Goal: Task Accomplishment & Management: Manage account settings

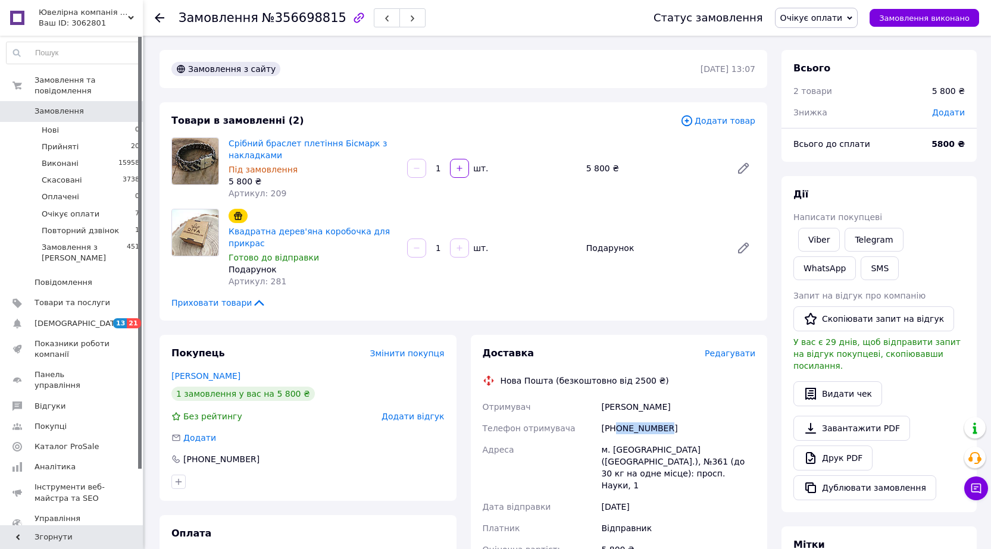
drag, startPoint x: 672, startPoint y: 431, endPoint x: 616, endPoint y: 425, distance: 56.3
click at [616, 425] on div "[PHONE_NUMBER]" at bounding box center [678, 428] width 159 height 21
copy div "0963034870"
click at [807, 18] on span "Очікує оплати" at bounding box center [811, 18] width 62 height 10
click at [812, 83] on li "Скасовано" at bounding box center [819, 77] width 89 height 18
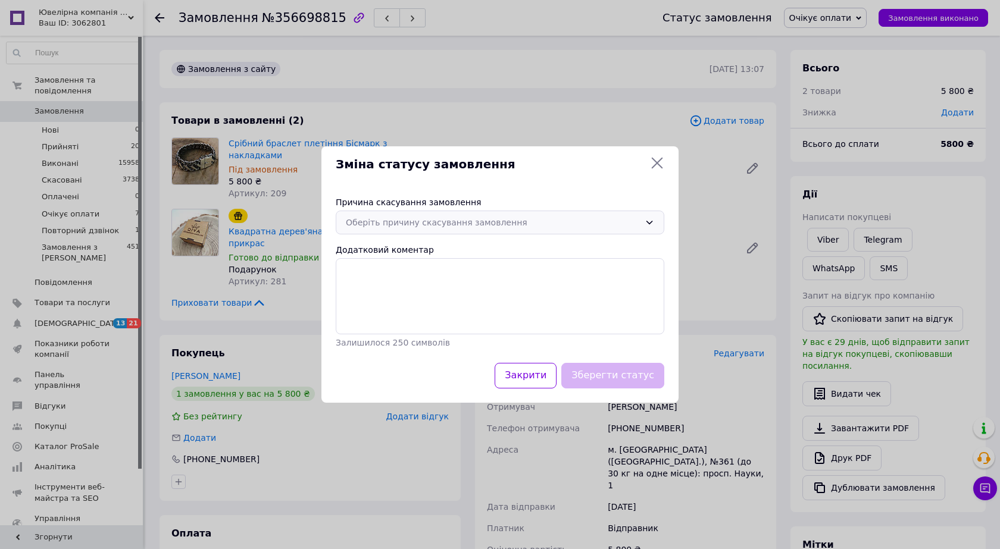
click at [401, 217] on div "Оберіть причину скасування замовлення" at bounding box center [493, 222] width 294 height 13
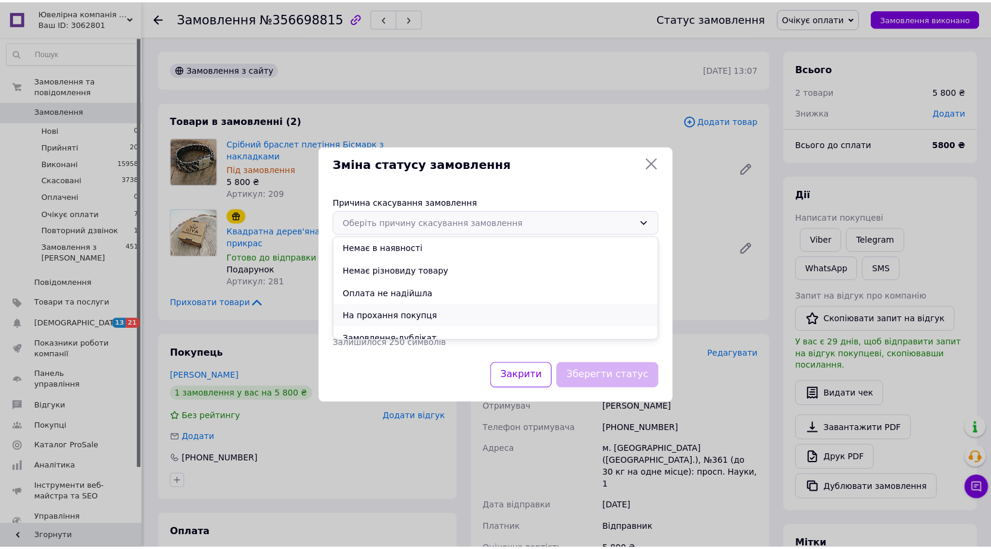
scroll to position [55, 0]
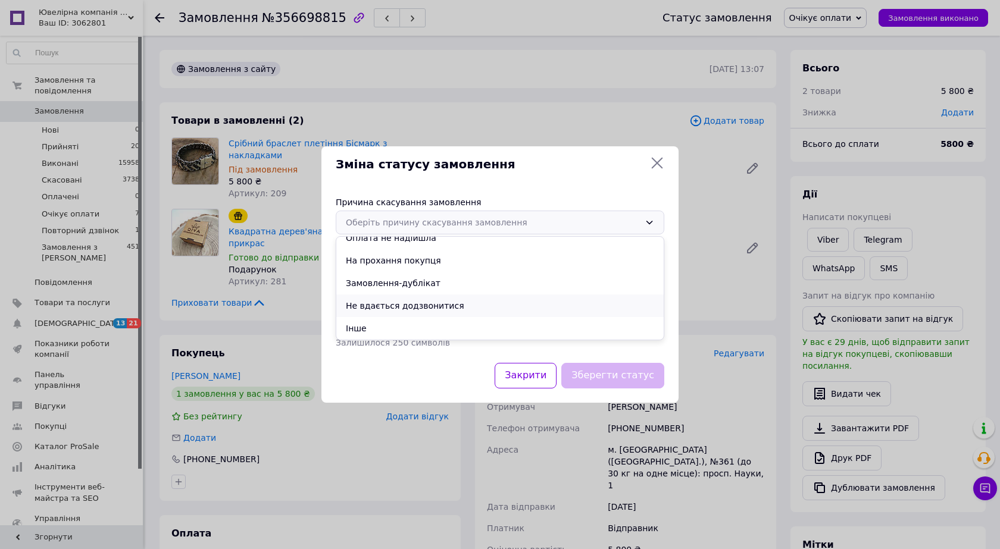
click at [403, 309] on li "Не вдається додзвонитися" at bounding box center [499, 306] width 327 height 23
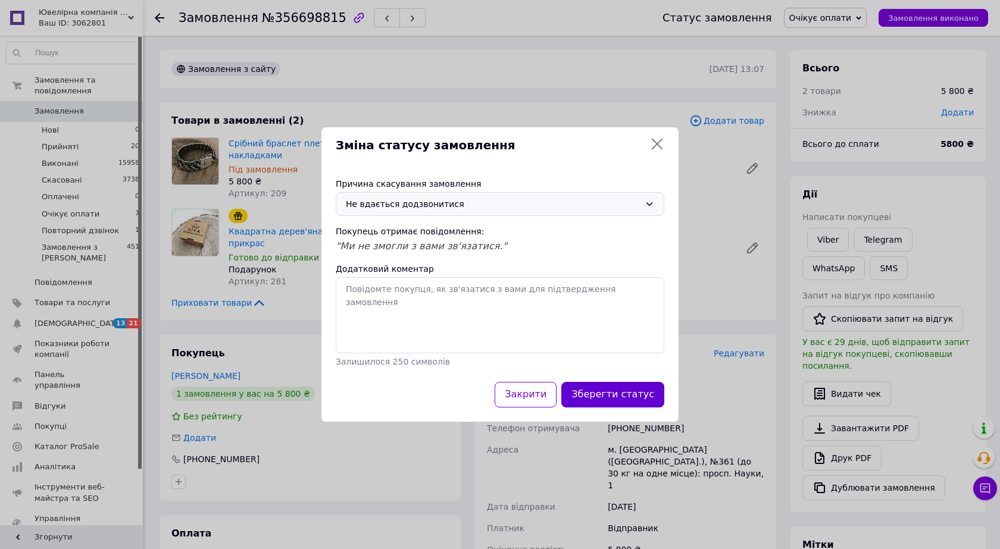
click at [583, 388] on button "Зберегти статус" at bounding box center [612, 395] width 103 height 26
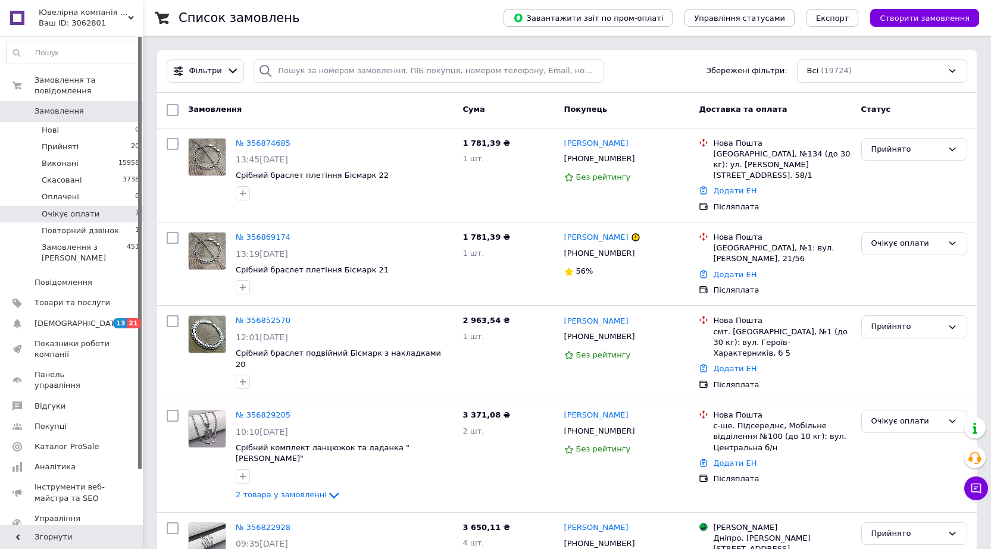
click at [84, 209] on span "Очікує оплати" at bounding box center [71, 214] width 58 height 11
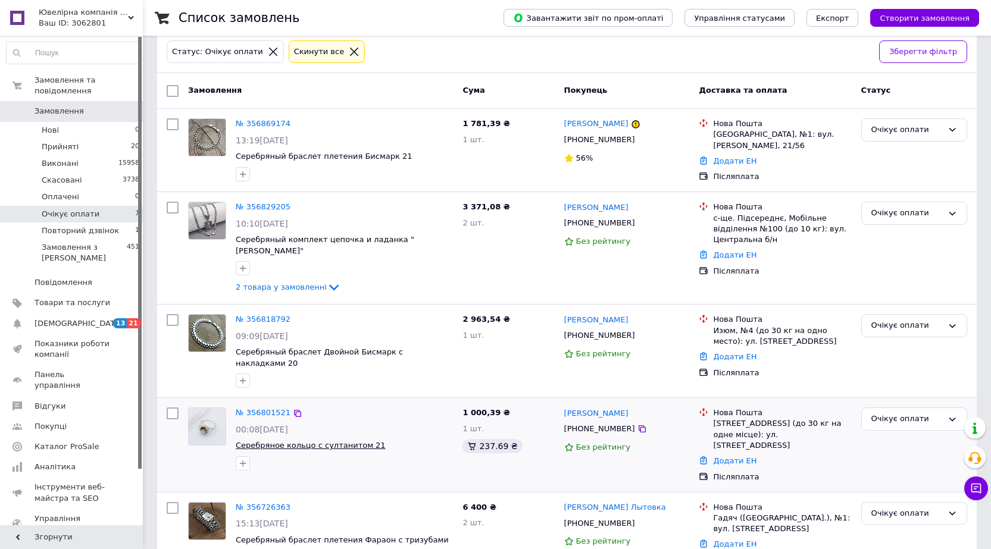
scroll to position [57, 0]
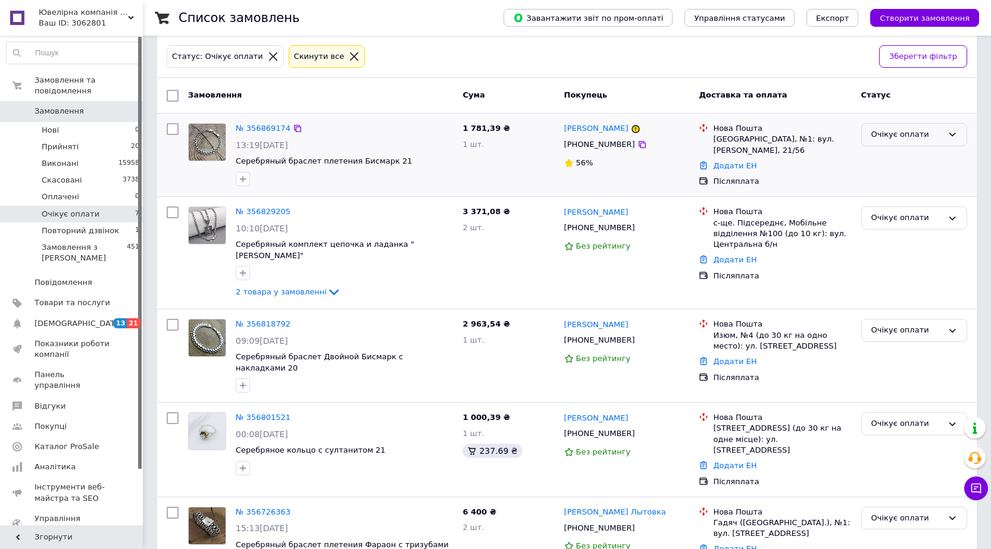
click at [902, 136] on div "Очікує оплати" at bounding box center [906, 135] width 71 height 12
click at [897, 159] on li "Прийнято" at bounding box center [914, 160] width 105 height 22
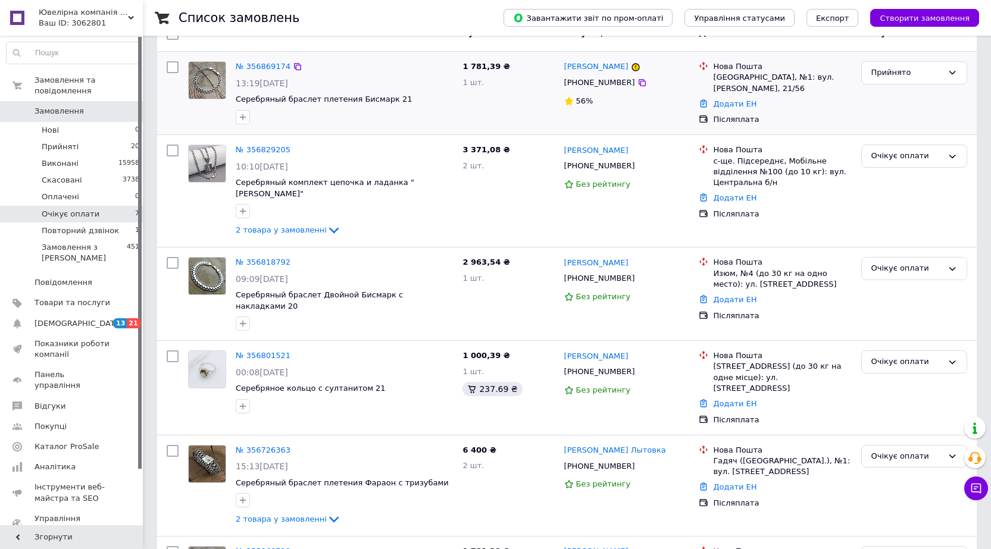
scroll to position [181, 0]
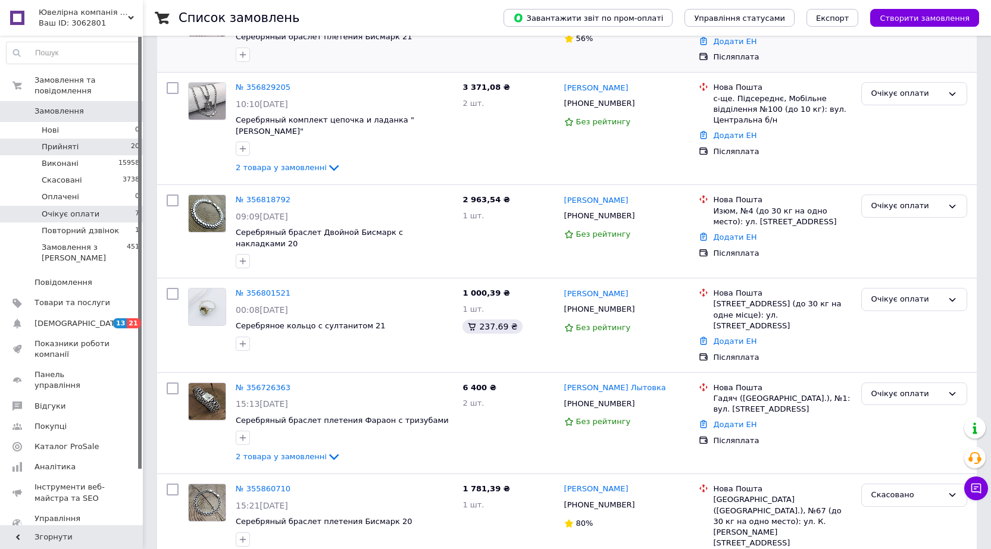
click at [69, 142] on span "Прийняті" at bounding box center [60, 147] width 37 height 11
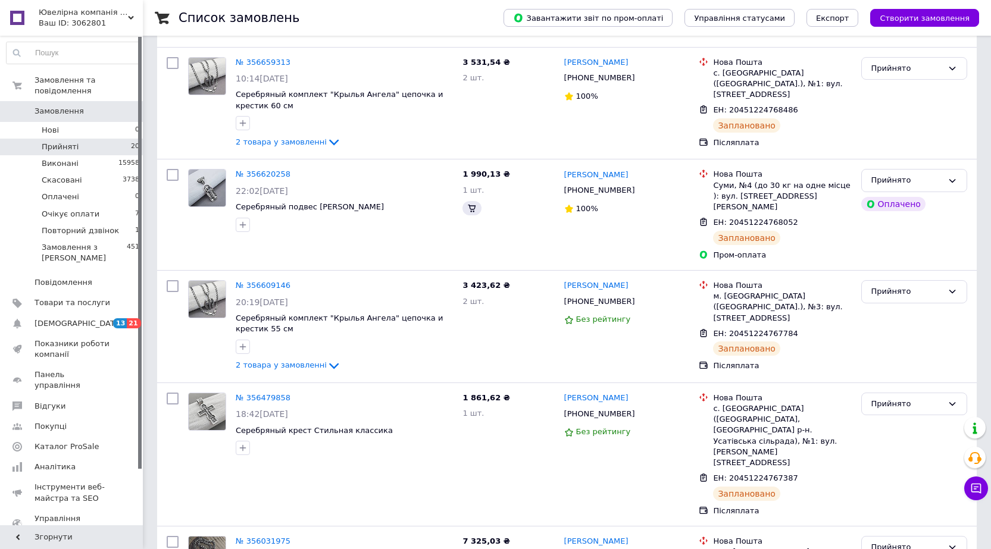
scroll to position [392, 0]
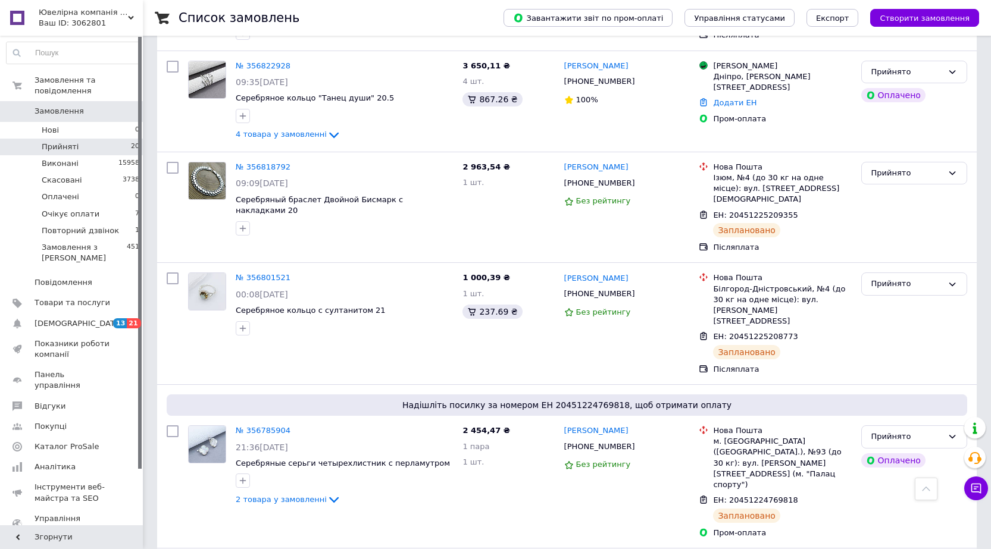
click at [61, 142] on span "Прийняті" at bounding box center [60, 147] width 37 height 11
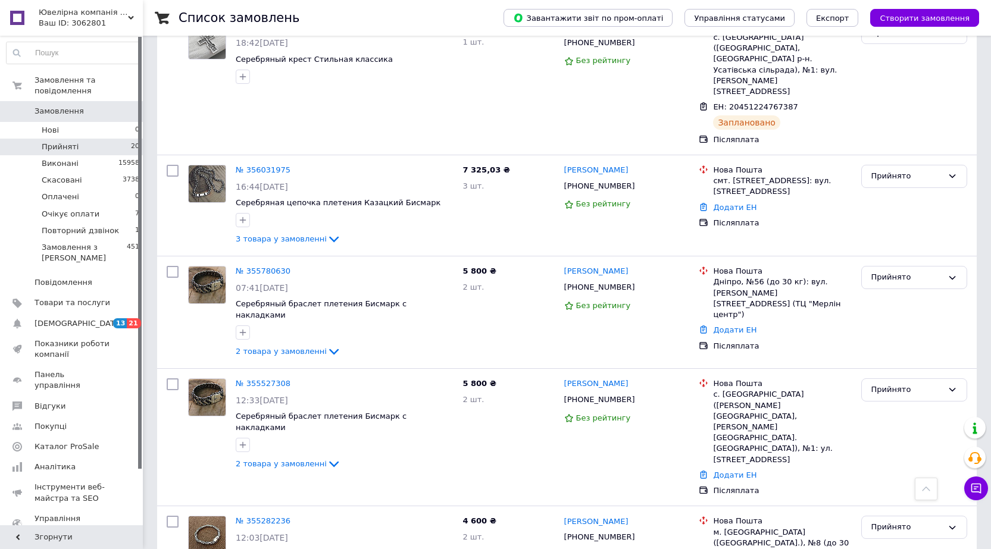
scroll to position [1853, 0]
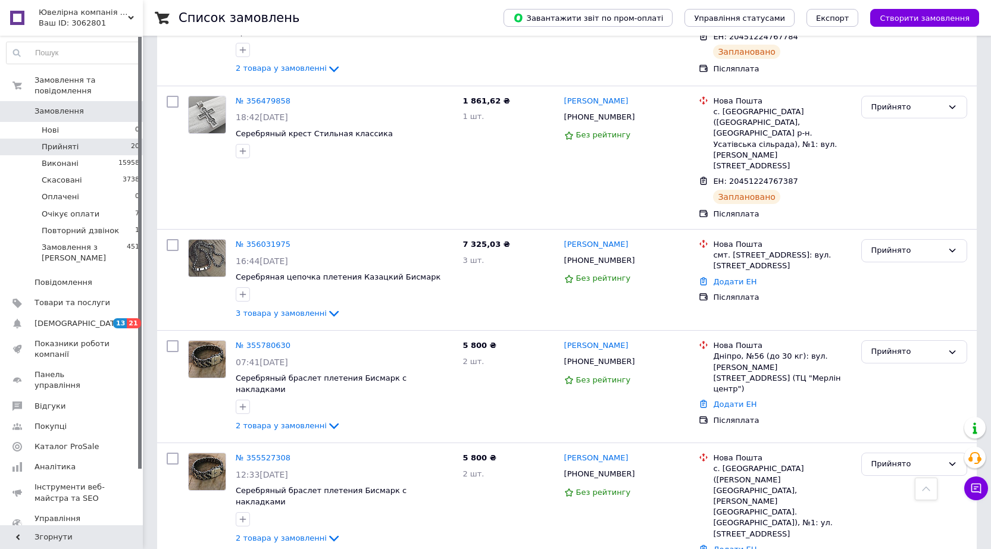
click at [100, 106] on span "Замовлення" at bounding box center [73, 111] width 76 height 11
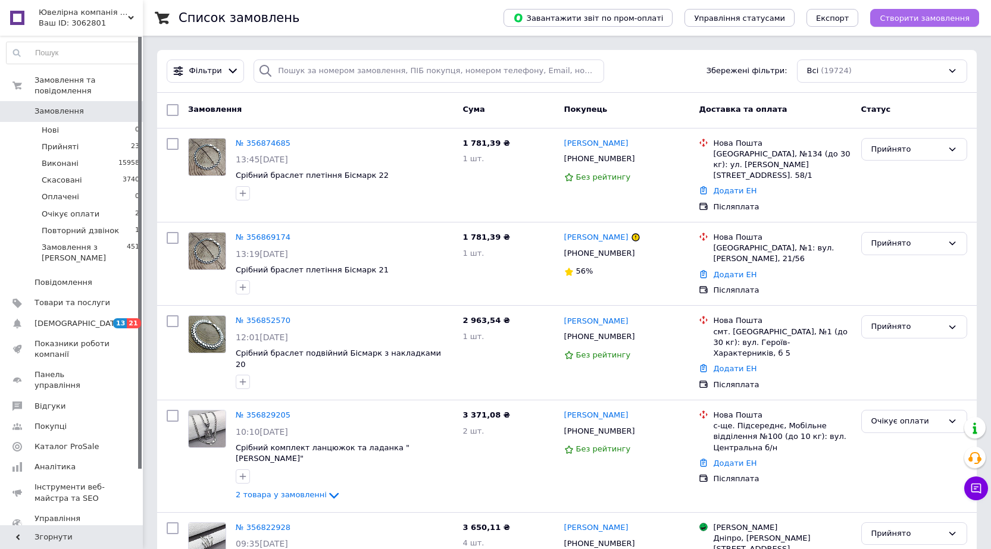
click at [912, 24] on button "Створити замовлення" at bounding box center [924, 18] width 109 height 18
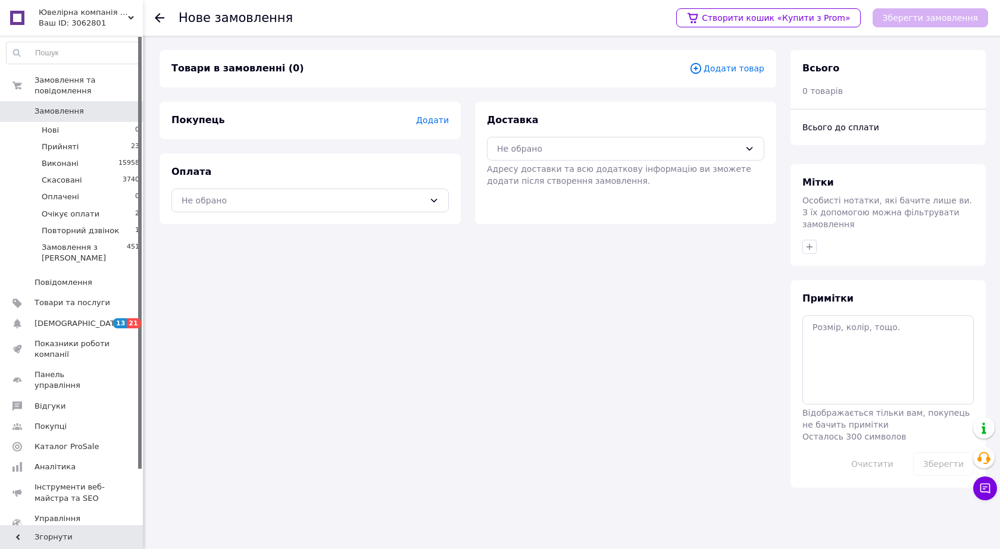
click at [766, 68] on div "Товари в замовленні (0) Додати товар" at bounding box center [467, 68] width 616 height 37
click at [743, 71] on span "Додати товар" at bounding box center [726, 68] width 75 height 13
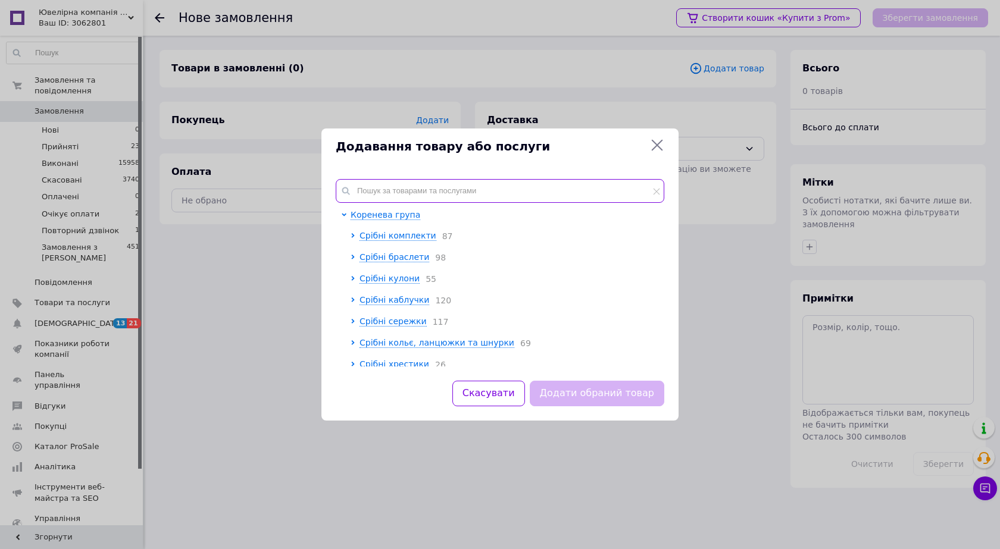
click at [438, 182] on input "text" at bounding box center [500, 191] width 328 height 24
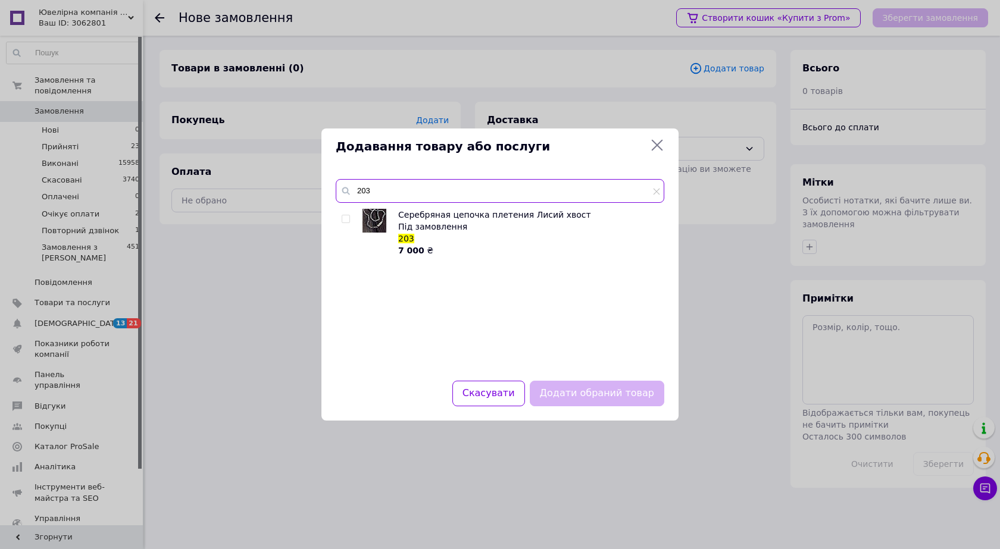
type input "203"
click at [345, 218] on input "checkbox" at bounding box center [346, 219] width 8 height 8
checkbox input "true"
click at [399, 187] on input "203" at bounding box center [500, 191] width 328 height 24
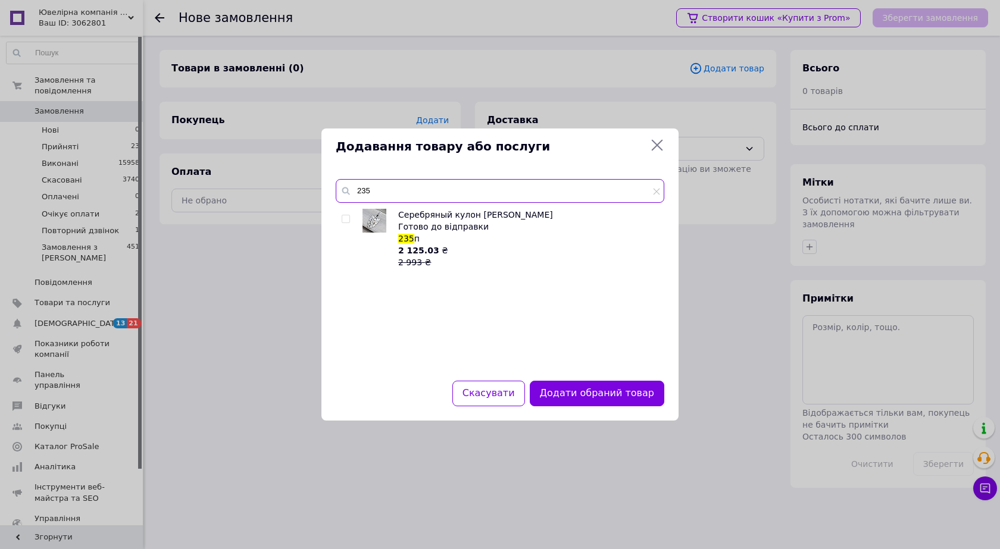
type input "235"
drag, startPoint x: 345, startPoint y: 218, endPoint x: 363, endPoint y: 228, distance: 21.0
click at [346, 218] on input "checkbox" at bounding box center [346, 219] width 8 height 8
checkbox input "true"
click at [594, 386] on button "Додати обрані товари" at bounding box center [598, 394] width 131 height 26
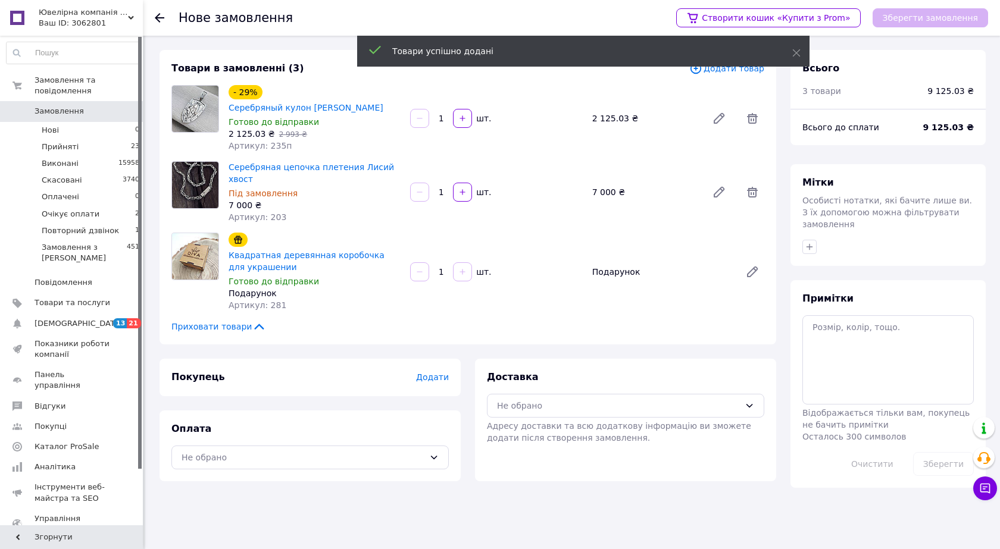
click at [440, 373] on span "Додати" at bounding box center [432, 378] width 33 height 10
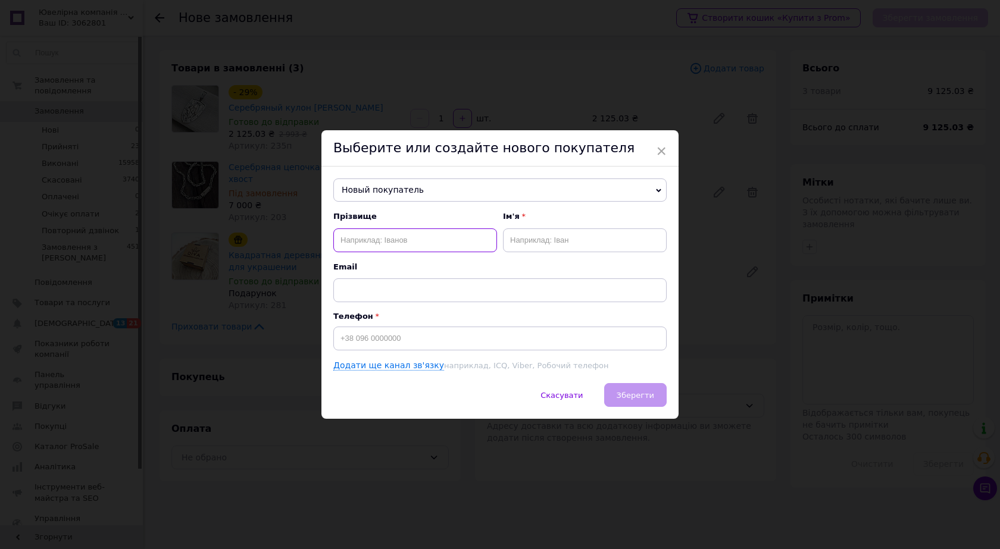
click at [365, 245] on input "text" at bounding box center [415, 241] width 164 height 24
paste input "Гладун"
type input "Гладун"
type input "Антон"
click at [386, 334] on input at bounding box center [499, 339] width 333 height 24
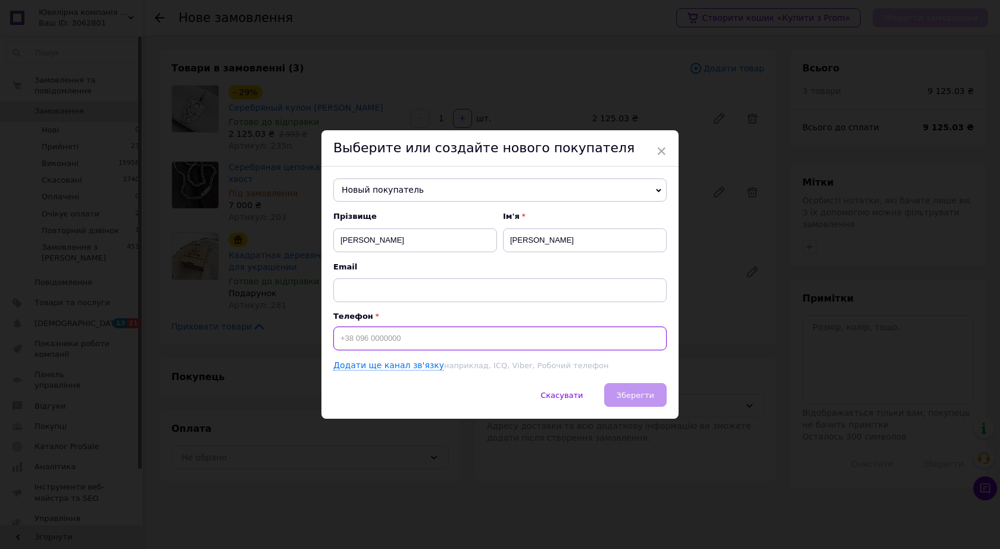
click at [385, 347] on input at bounding box center [499, 339] width 333 height 24
click at [391, 343] on input "+38098650" at bounding box center [499, 339] width 333 height 24
type input "+380986508821"
click at [615, 402] on button "Зберегти" at bounding box center [635, 395] width 62 height 24
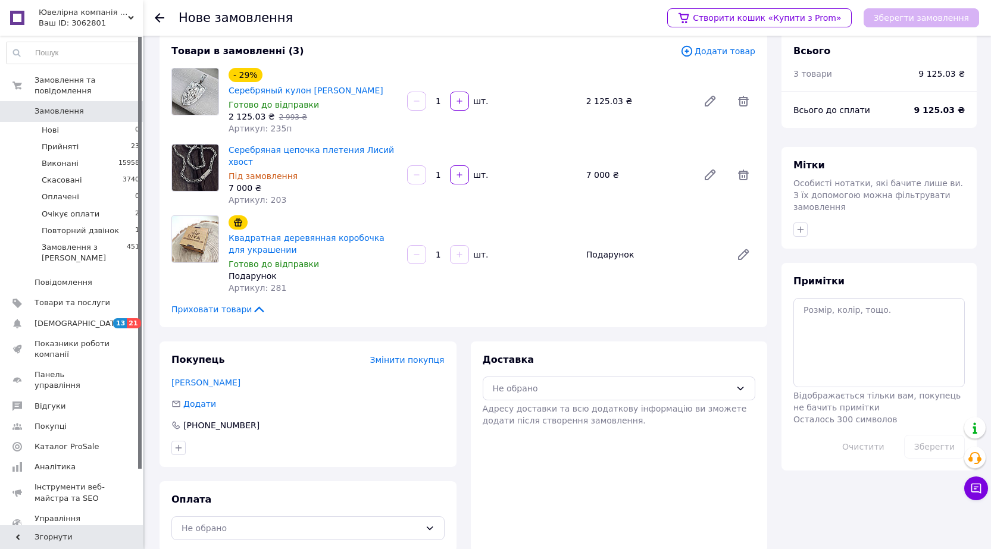
scroll to position [23, 0]
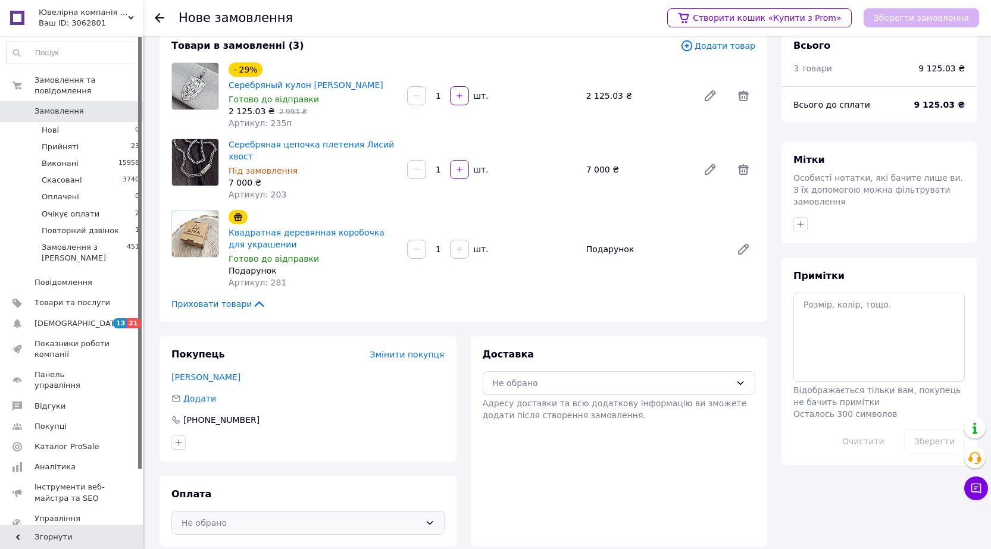
click at [223, 517] on div "Не обрано" at bounding box center [300, 523] width 239 height 13
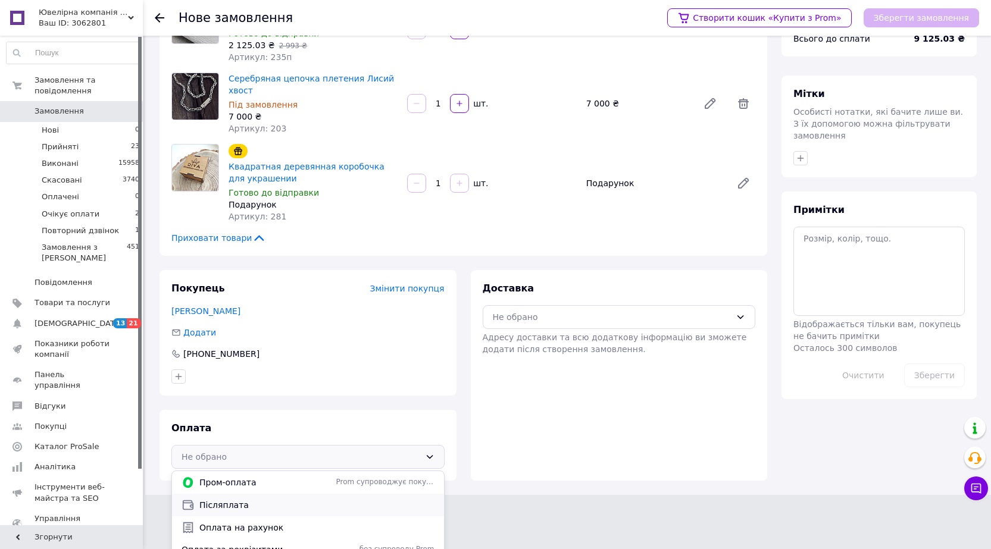
click at [222, 499] on span "Післяплата" at bounding box center [316, 505] width 235 height 12
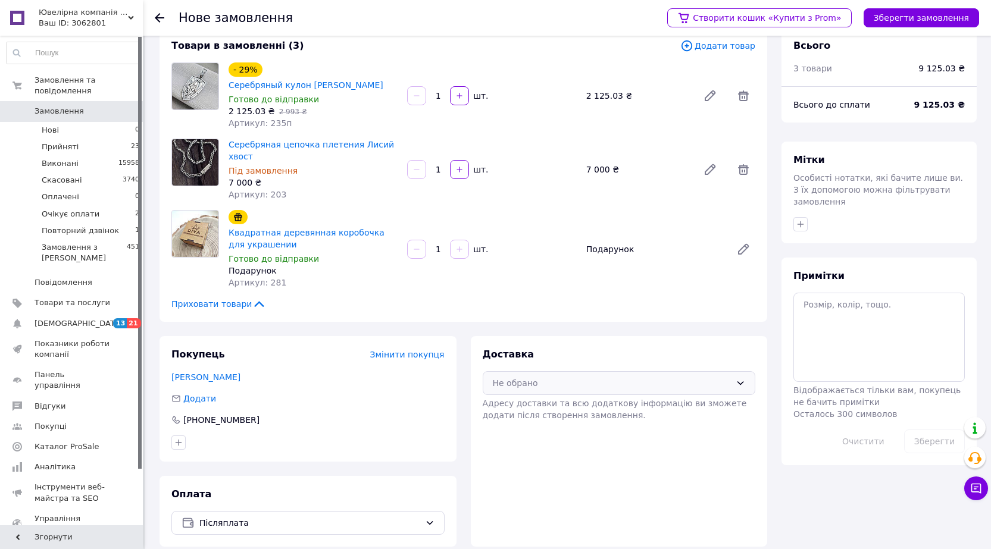
click at [552, 377] on div "Не обрано" at bounding box center [612, 383] width 239 height 13
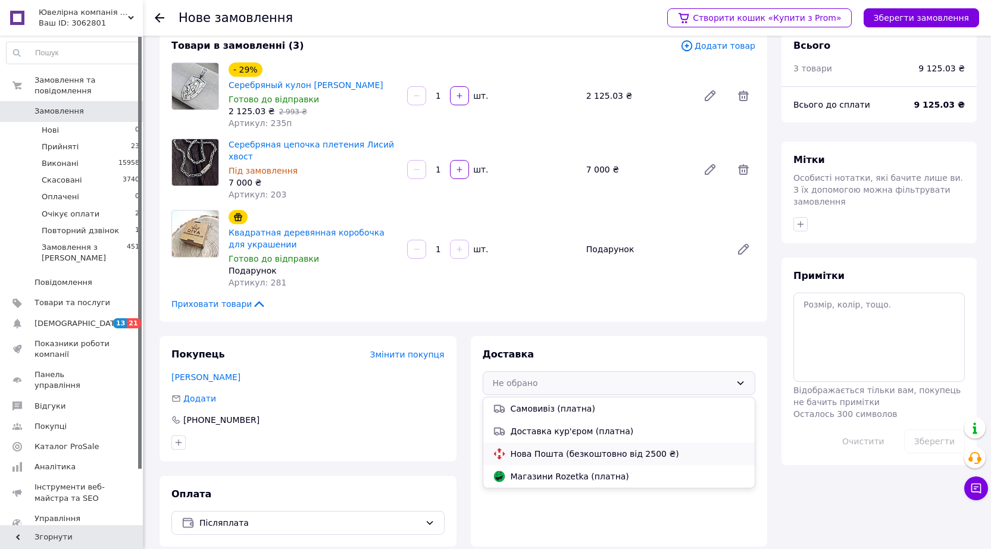
click at [545, 448] on span "Нова Пошта (безкоштовно від 2500 ₴)" at bounding box center [628, 454] width 235 height 12
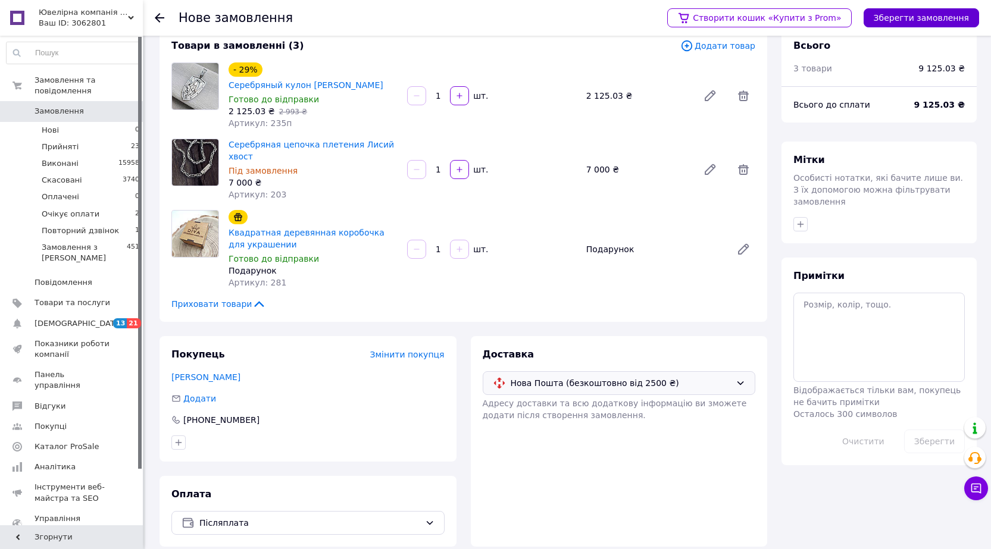
click at [888, 19] on button "Зберегти замовлення" at bounding box center [920, 17] width 115 height 19
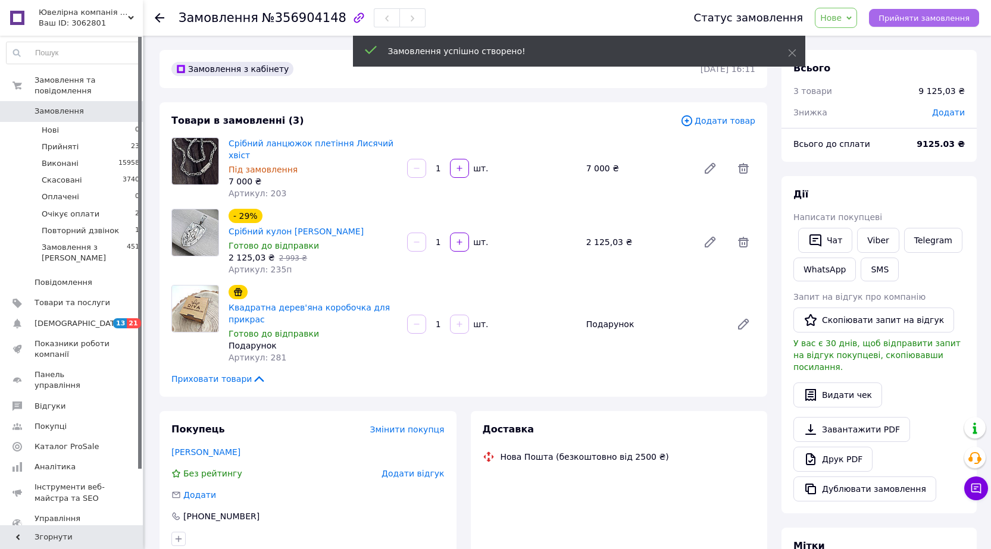
click at [925, 21] on span "Прийняти замовлення" at bounding box center [923, 18] width 91 height 9
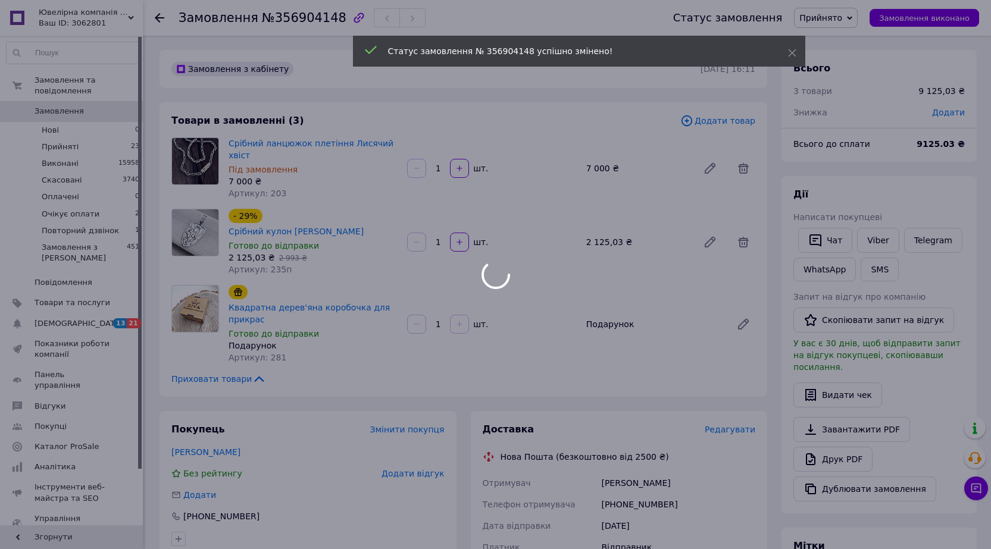
click at [724, 406] on body "Ювелірна компанія "DIVA" Ваш ID: 3062801 Сайт Ювелірна компанія "DIVA" Кабінет …" at bounding box center [495, 455] width 991 height 910
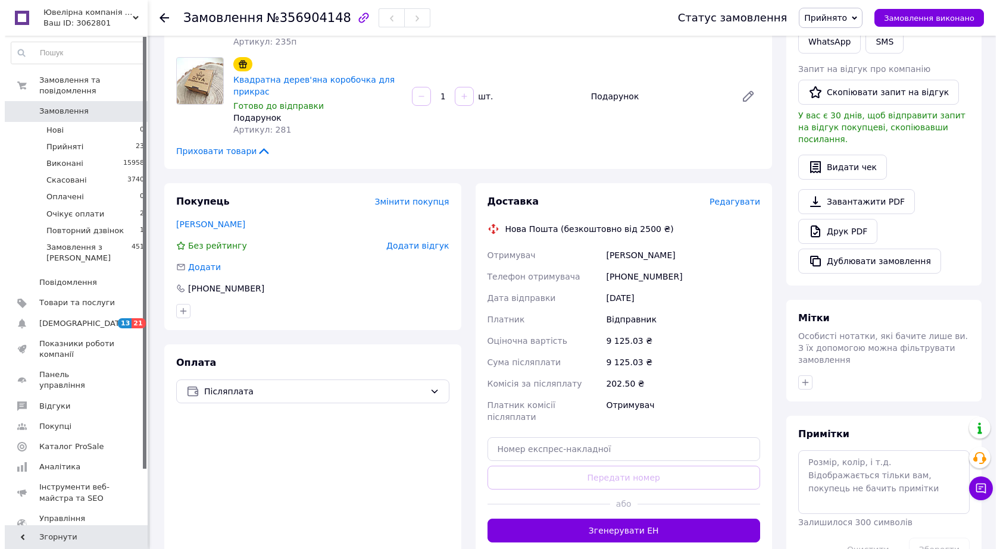
scroll to position [298, 0]
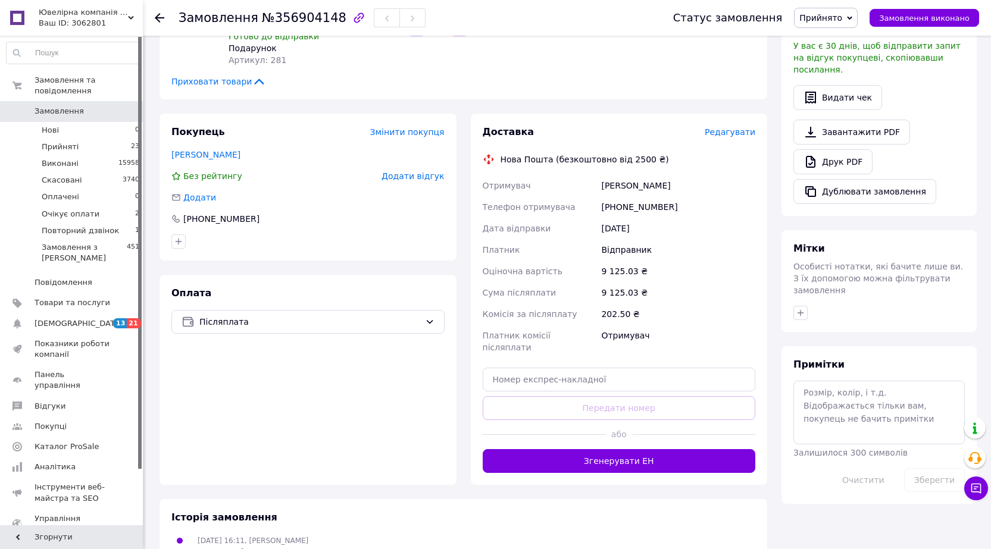
click at [738, 127] on span "Редагувати" at bounding box center [730, 132] width 51 height 10
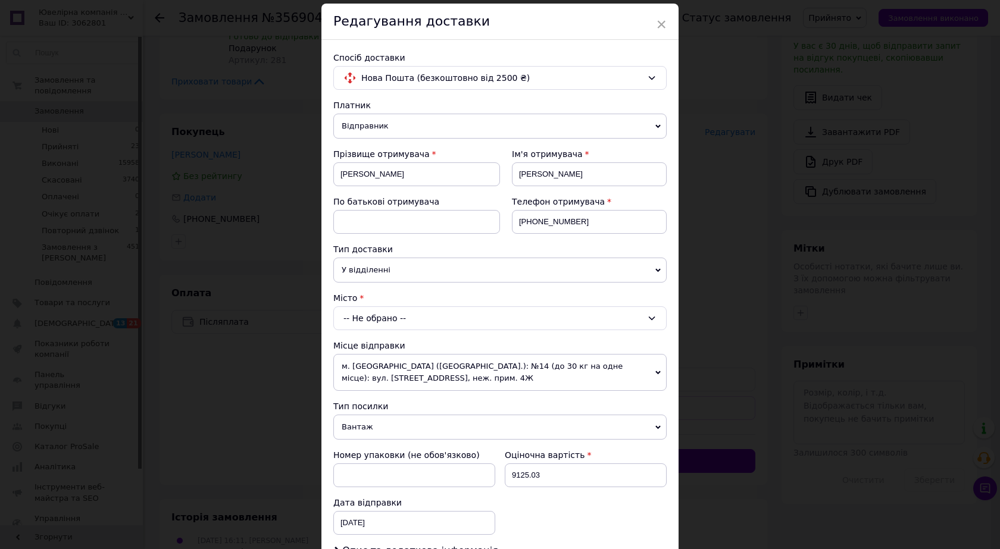
scroll to position [60, 0]
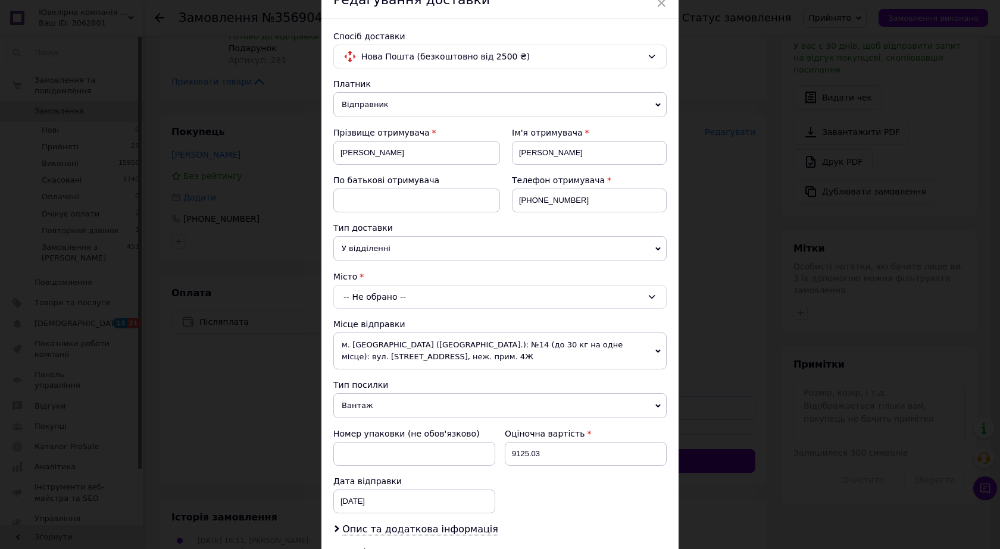
click at [359, 301] on div "-- Не обрано --" at bounding box center [499, 297] width 333 height 24
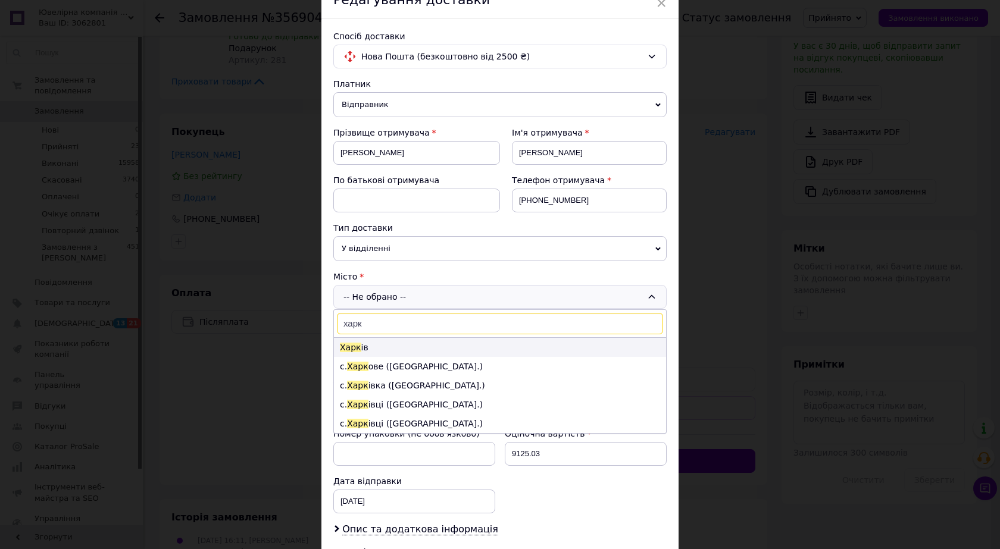
type input "харк"
click at [367, 349] on li "Харк ів" at bounding box center [500, 347] width 332 height 19
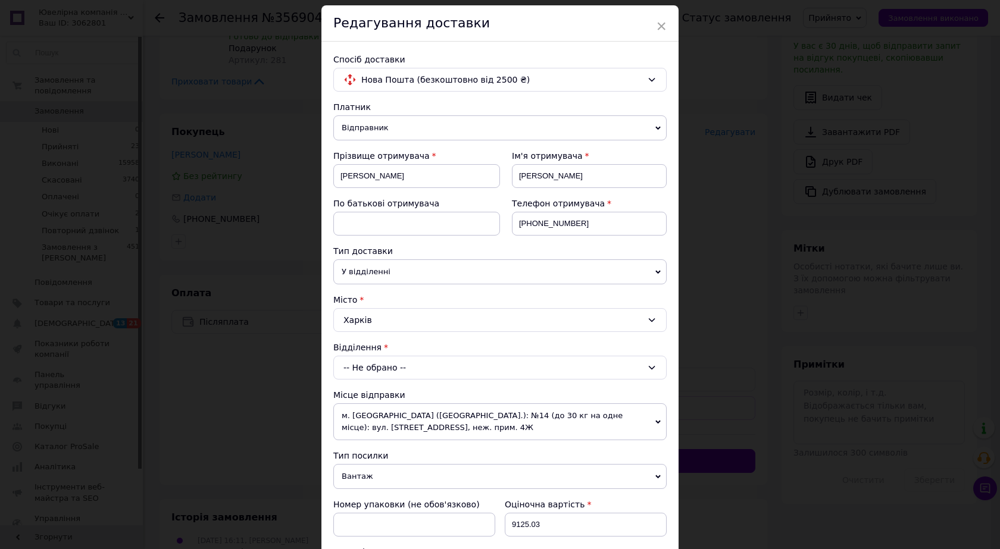
scroll to position [0, 0]
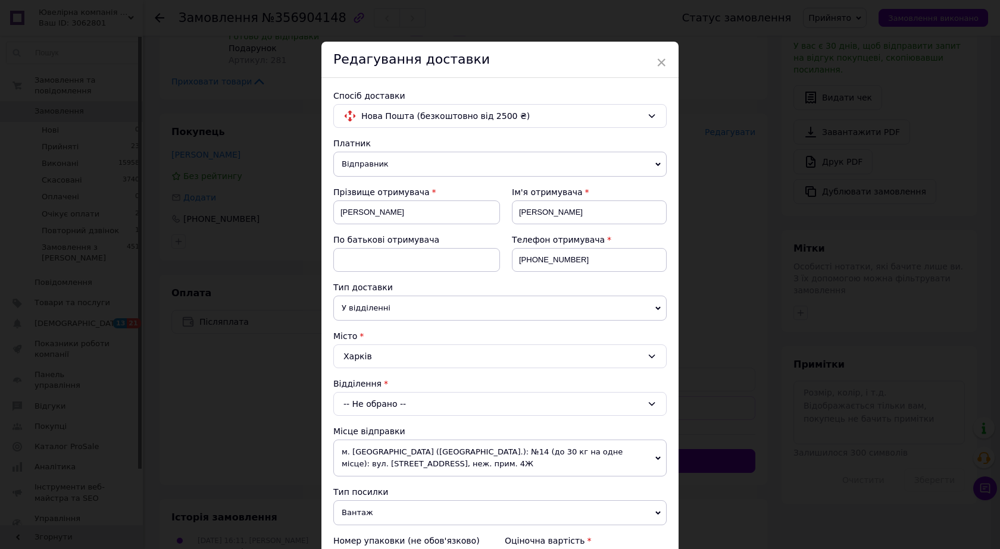
drag, startPoint x: 367, startPoint y: 403, endPoint x: 373, endPoint y: 415, distance: 13.3
click at [369, 406] on div "-- Не обрано --" at bounding box center [499, 404] width 333 height 24
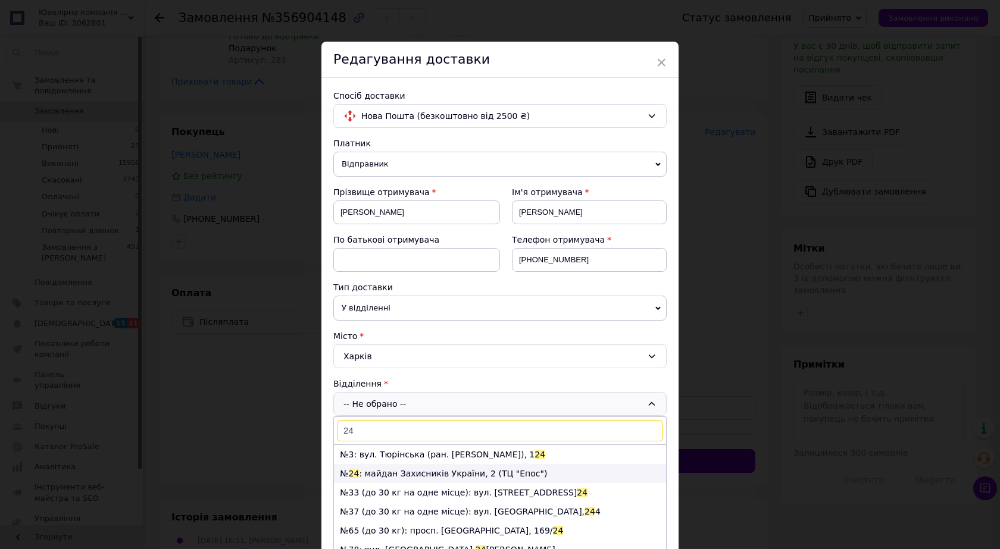
type input "24"
click at [370, 473] on li "№ 24 : майдан Захисників України, 2 (ТЦ "Епос")" at bounding box center [500, 473] width 332 height 19
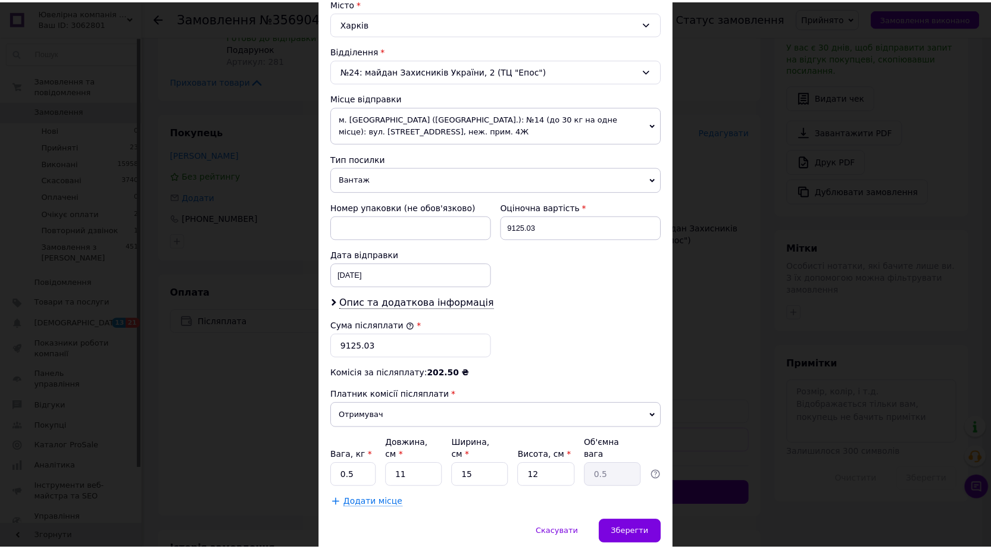
scroll to position [371, 0]
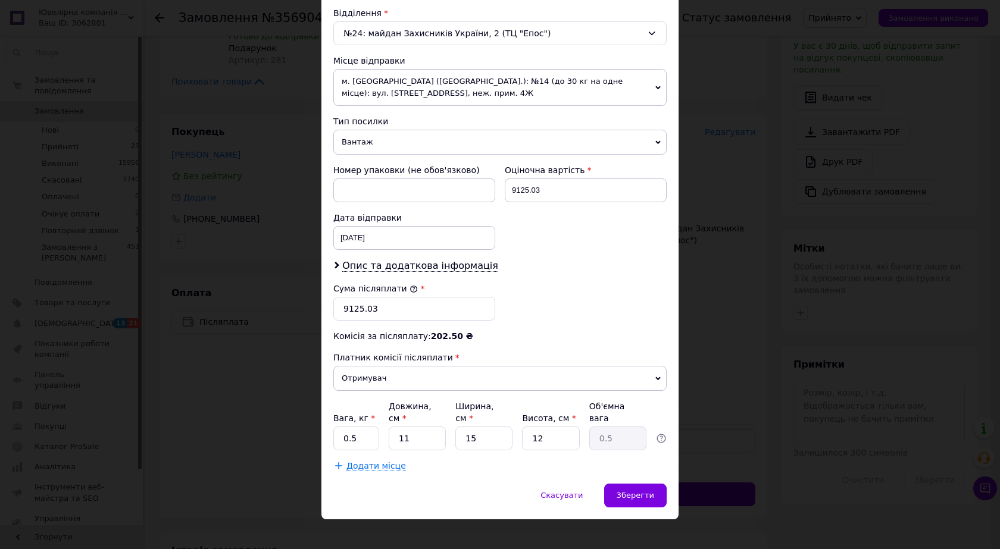
click at [638, 496] on div "Скасувати   Зберегти" at bounding box center [499, 502] width 357 height 36
drag, startPoint x: 633, startPoint y: 486, endPoint x: 577, endPoint y: 376, distance: 122.7
click at [633, 491] on span "Зберегти" at bounding box center [634, 495] width 37 height 9
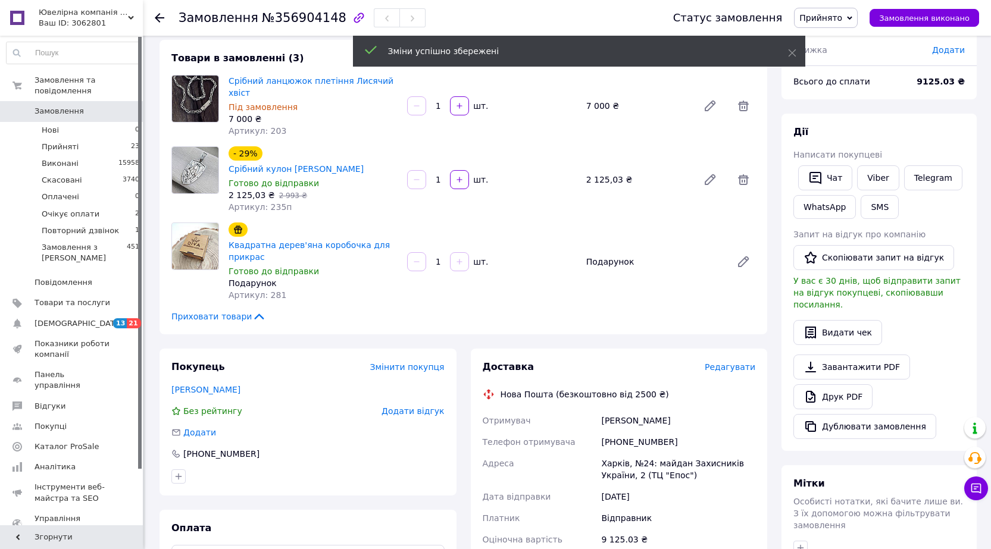
scroll to position [60, 0]
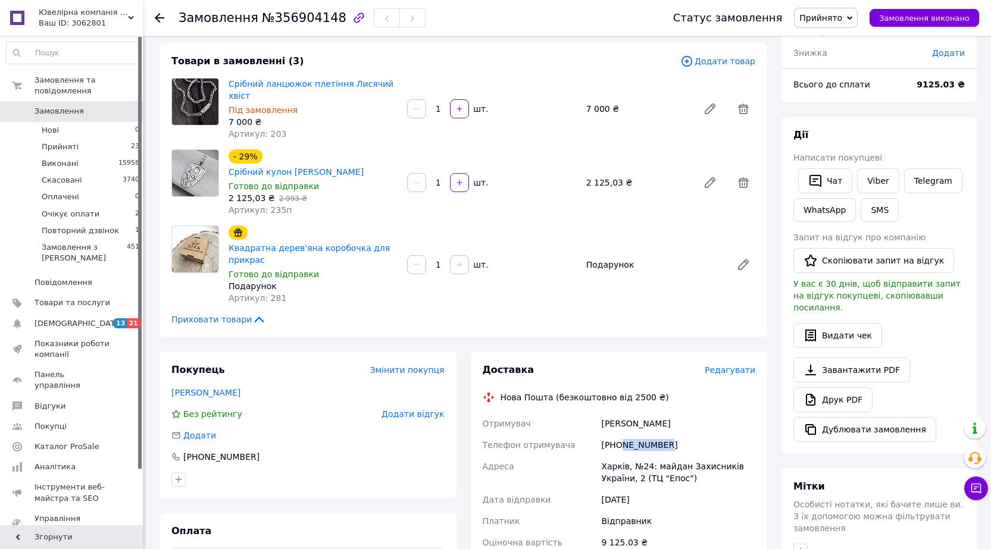
drag, startPoint x: 669, startPoint y: 415, endPoint x: 618, endPoint y: 417, distance: 50.6
click at [618, 434] on div "[PHONE_NUMBER]" at bounding box center [678, 444] width 159 height 21
drag, startPoint x: 676, startPoint y: 418, endPoint x: 615, endPoint y: 418, distance: 60.7
click at [615, 434] on div "[PHONE_NUMBER]" at bounding box center [678, 444] width 159 height 21
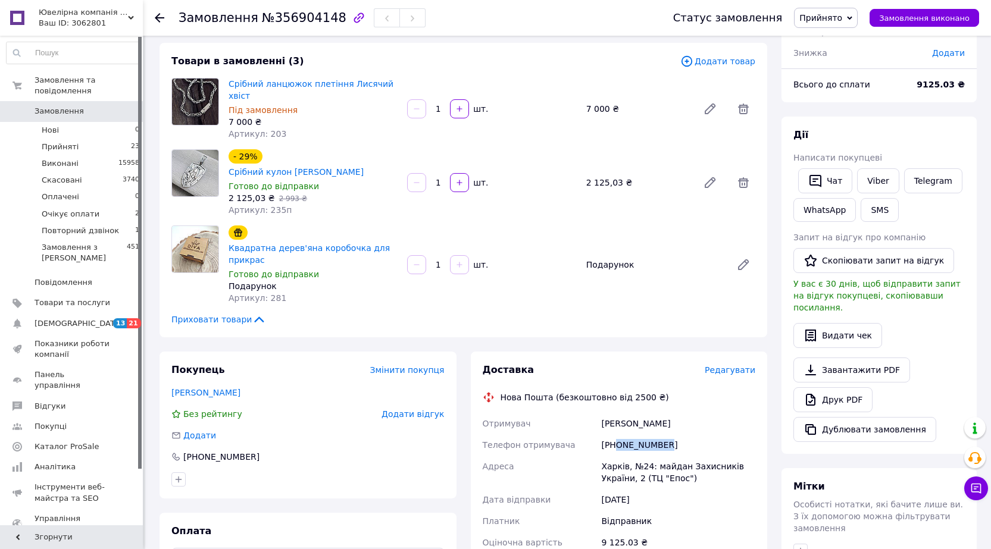
copy div "0986508821"
click at [612, 413] on div "Гладун Антон" at bounding box center [678, 423] width 159 height 21
copy div "Гладун"
click at [308, 24] on span "№356904148" at bounding box center [304, 18] width 84 height 14
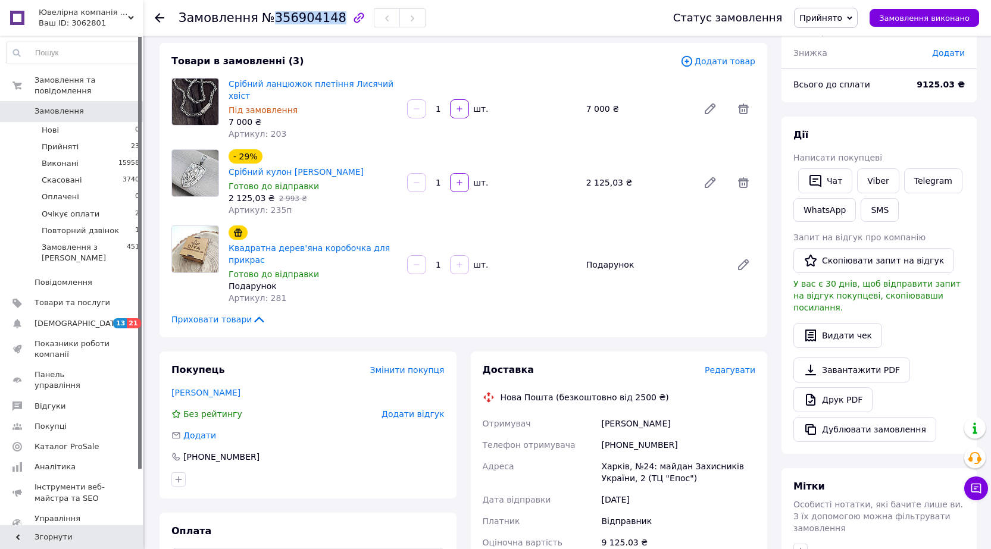
click at [308, 24] on span "№356904148" at bounding box center [304, 18] width 84 height 14
copy span "356904148"
click at [281, 82] on link "Срібний ланцюжок плетіння Лисячий хвіст" at bounding box center [311, 89] width 165 height 21
click at [88, 106] on span "Замовлення" at bounding box center [73, 111] width 76 height 11
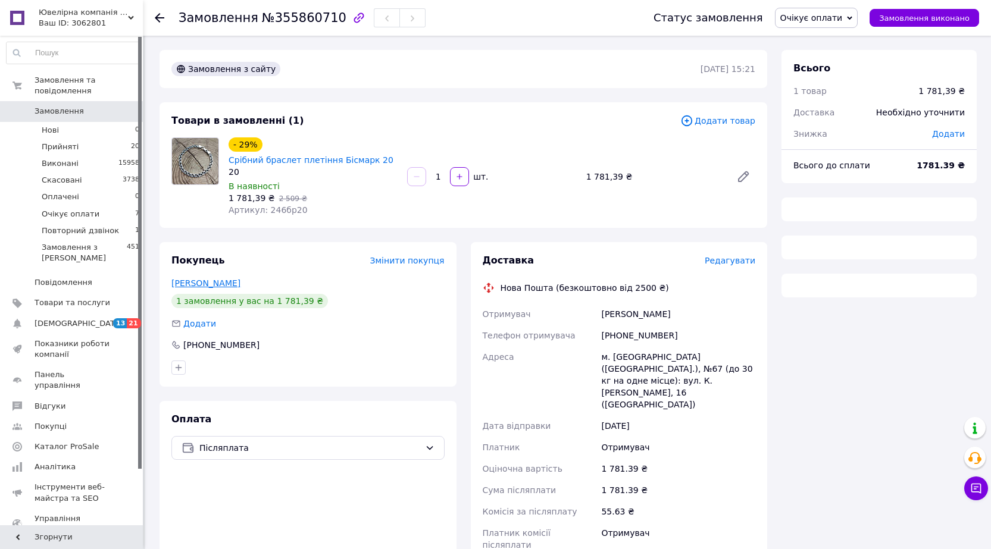
click at [193, 283] on link "[PERSON_NAME]" at bounding box center [205, 283] width 69 height 10
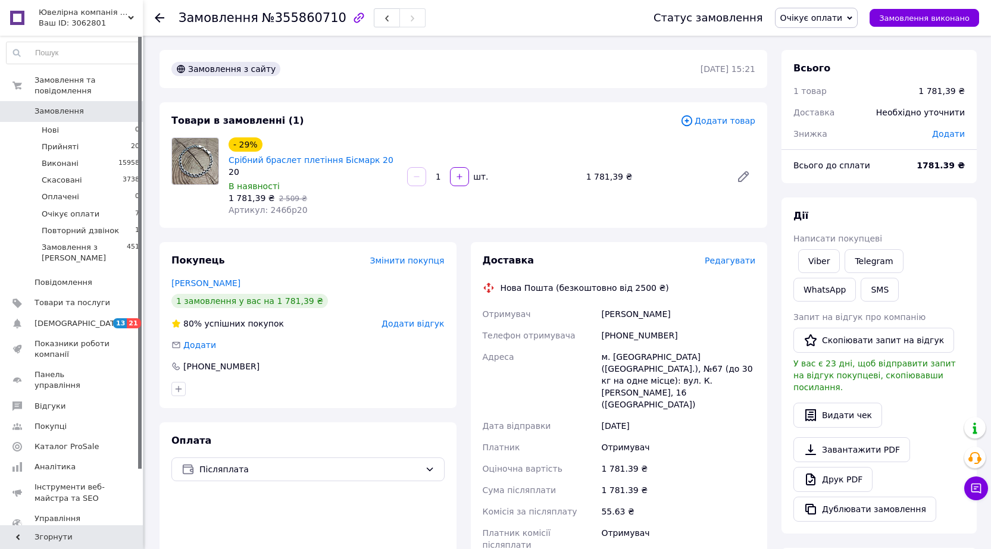
click at [425, 320] on span "Додати відгук" at bounding box center [412, 324] width 62 height 10
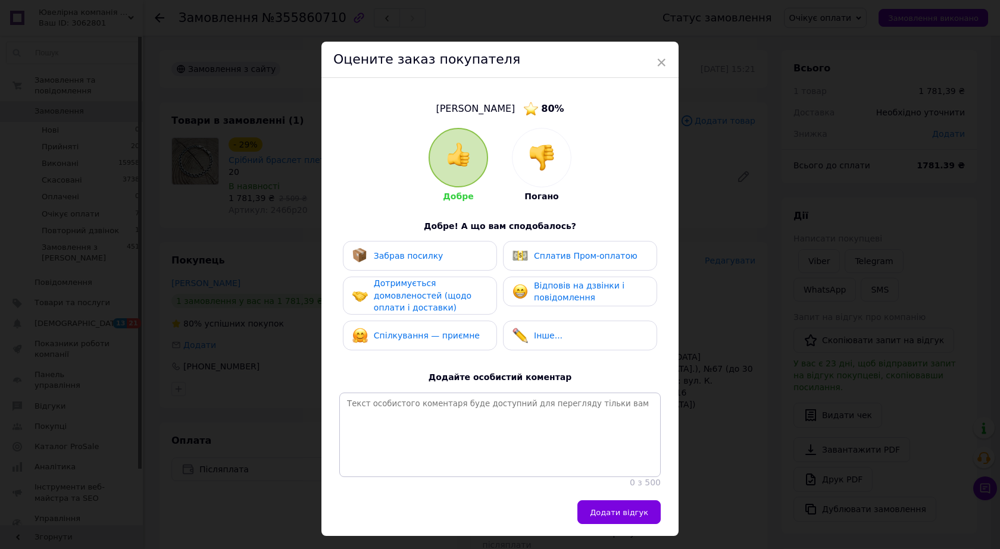
click at [548, 152] on img at bounding box center [541, 158] width 26 height 26
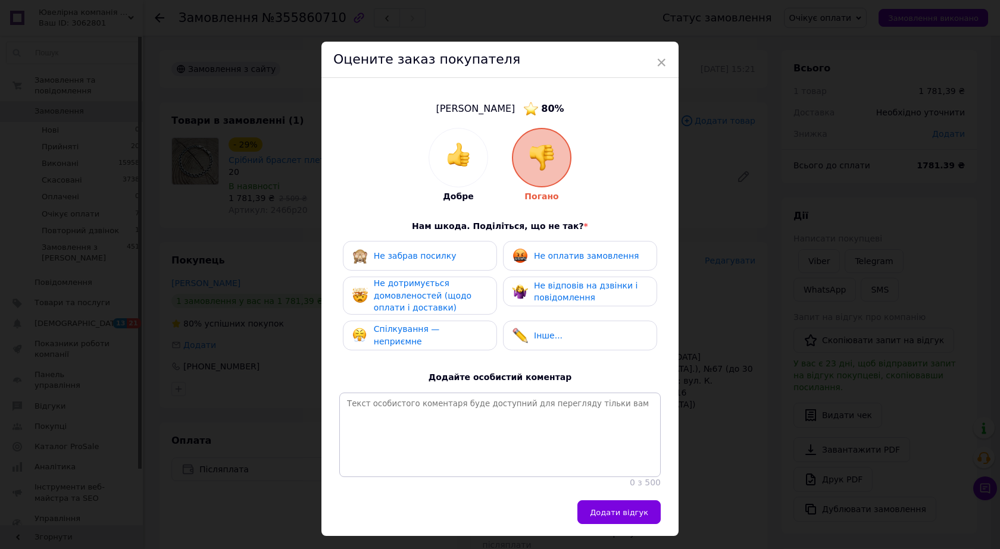
click at [424, 298] on span "Не дотримується домовленостей (щодо оплати і доставки)" at bounding box center [423, 295] width 98 height 34
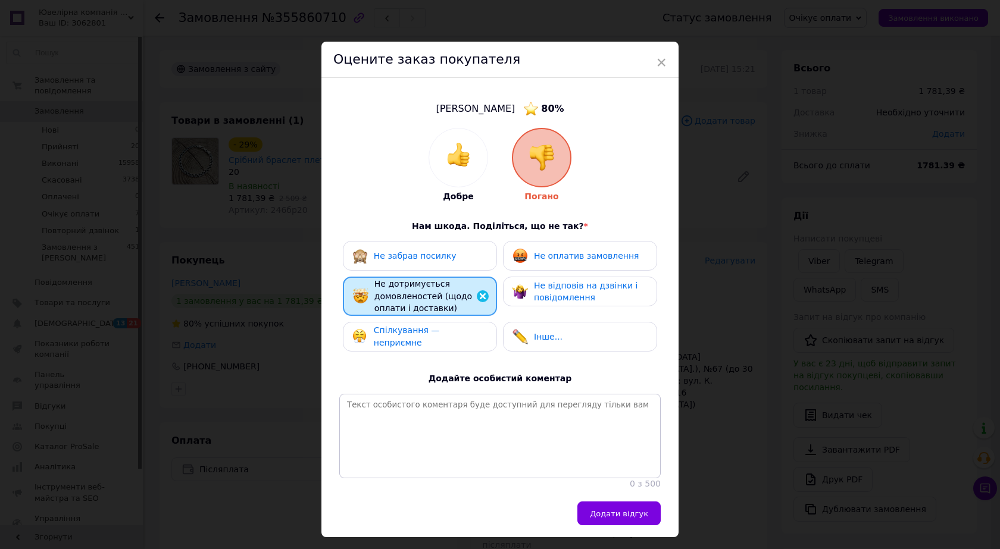
click at [432, 290] on span "Не дотримується домовленостей (щодо оплати і доставки)" at bounding box center [423, 296] width 98 height 34
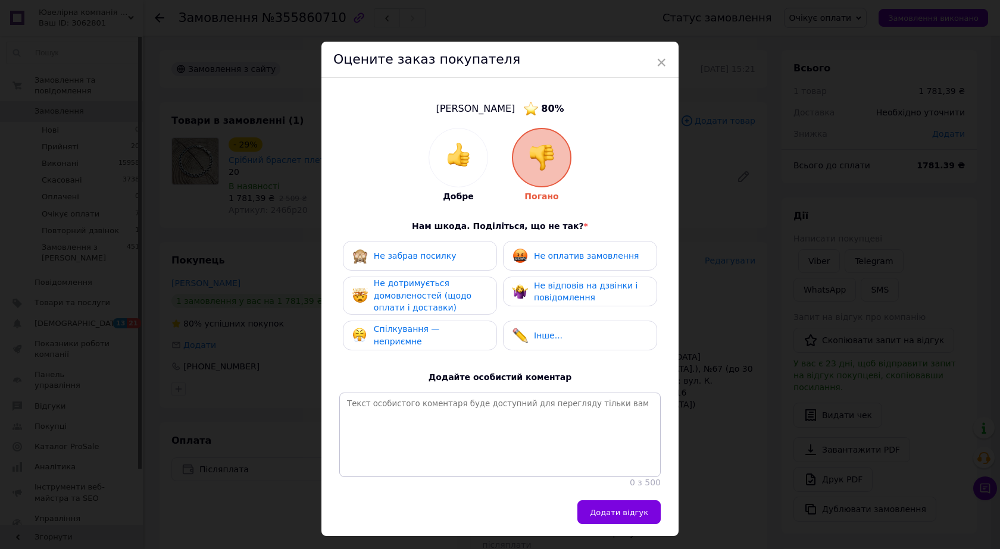
click at [571, 252] on span "Не оплатив замовлення" at bounding box center [586, 256] width 105 height 10
click at [427, 288] on span "Не дотримується домовленостей (щодо оплати і доставки)" at bounding box center [423, 295] width 98 height 34
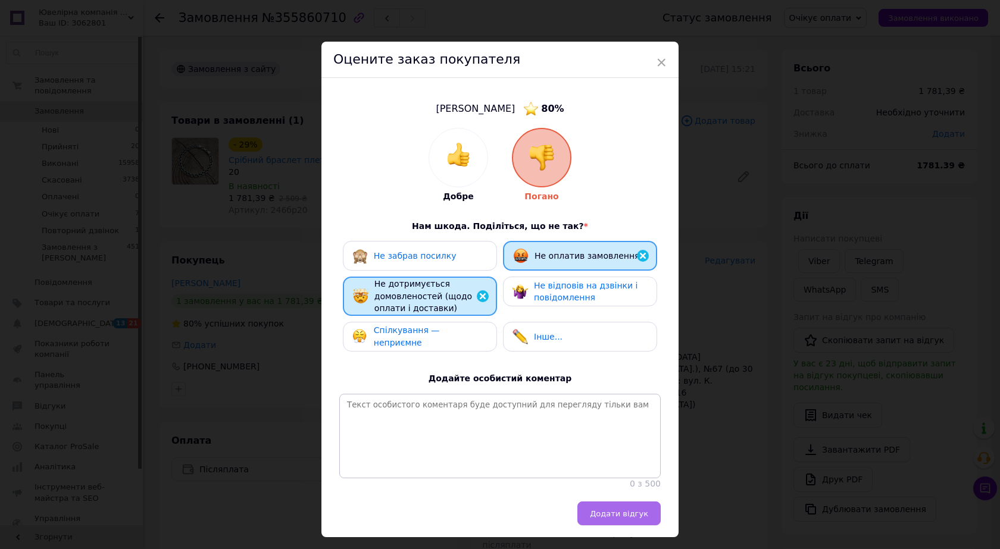
click at [630, 518] on span "Додати відгук" at bounding box center [619, 513] width 58 height 9
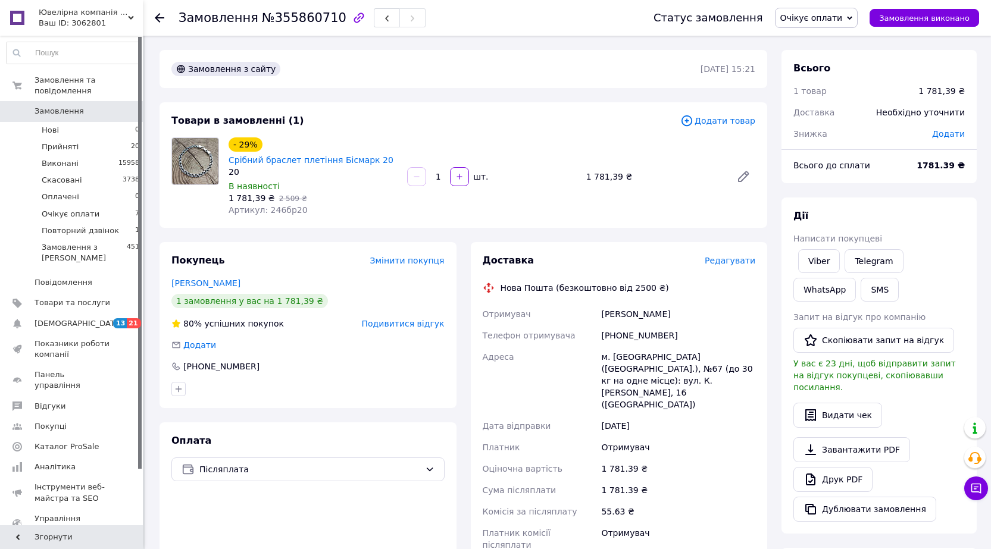
click at [827, 18] on span "Очікує оплати" at bounding box center [811, 18] width 62 height 10
click at [814, 74] on li "Скасовано" at bounding box center [819, 77] width 89 height 18
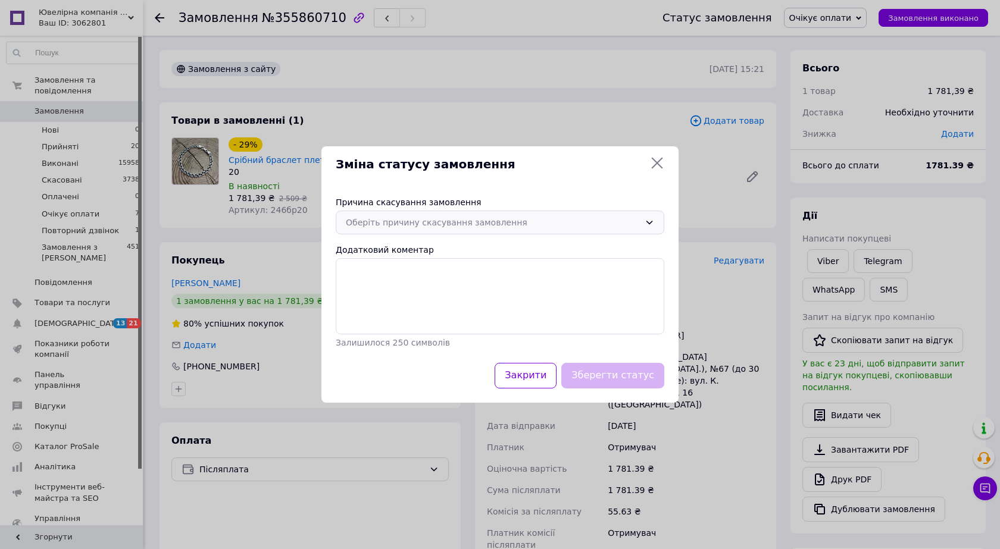
click at [391, 226] on div "Оберіть причину скасування замовлення" at bounding box center [493, 222] width 294 height 13
click at [397, 292] on li "Оплата не надійшла" at bounding box center [499, 293] width 327 height 23
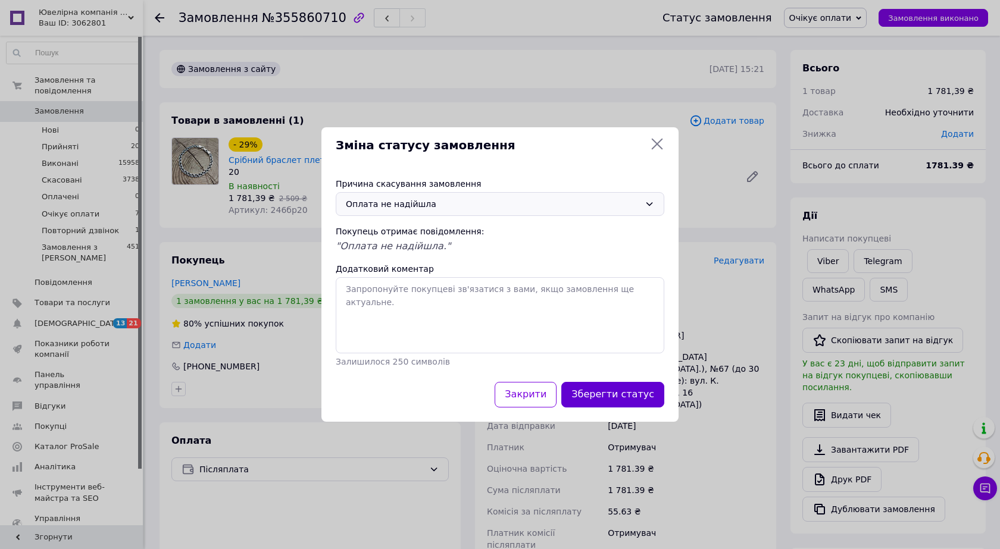
click at [608, 386] on button "Зберегти статус" at bounding box center [612, 395] width 103 height 26
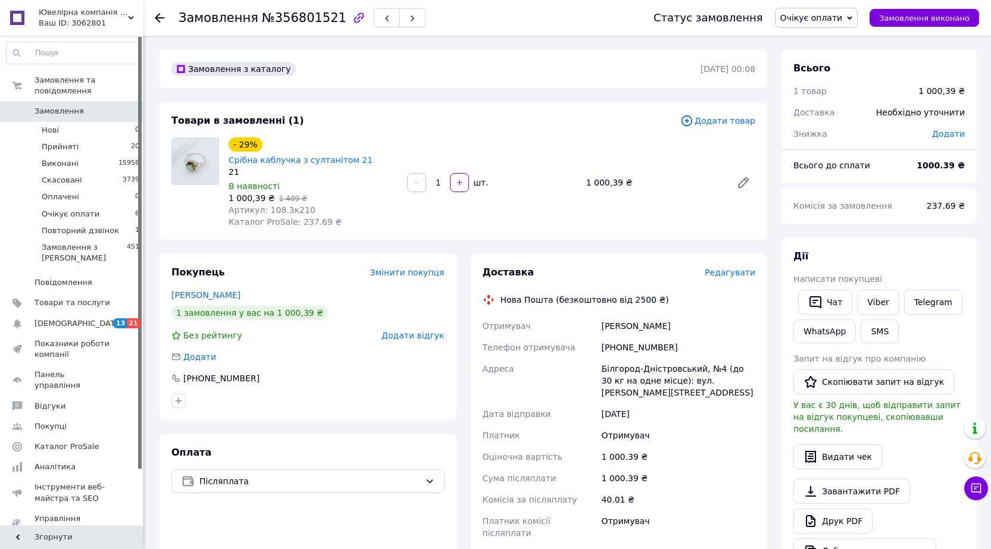
click at [810, 14] on span "Очікує оплати" at bounding box center [811, 18] width 62 height 10
click at [817, 33] on li "Прийнято" at bounding box center [819, 42] width 89 height 18
click at [725, 268] on span "Редагувати" at bounding box center [730, 273] width 51 height 10
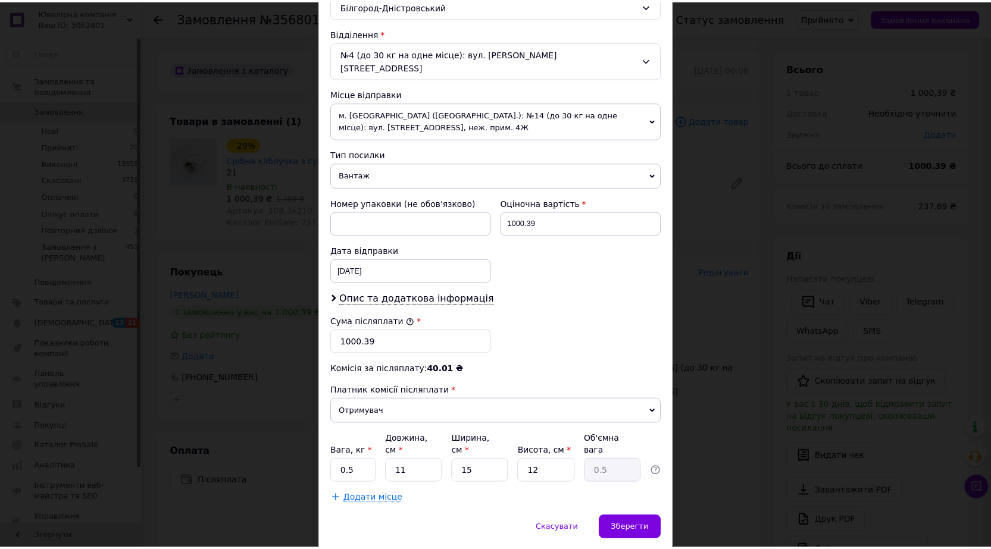
scroll to position [357, 0]
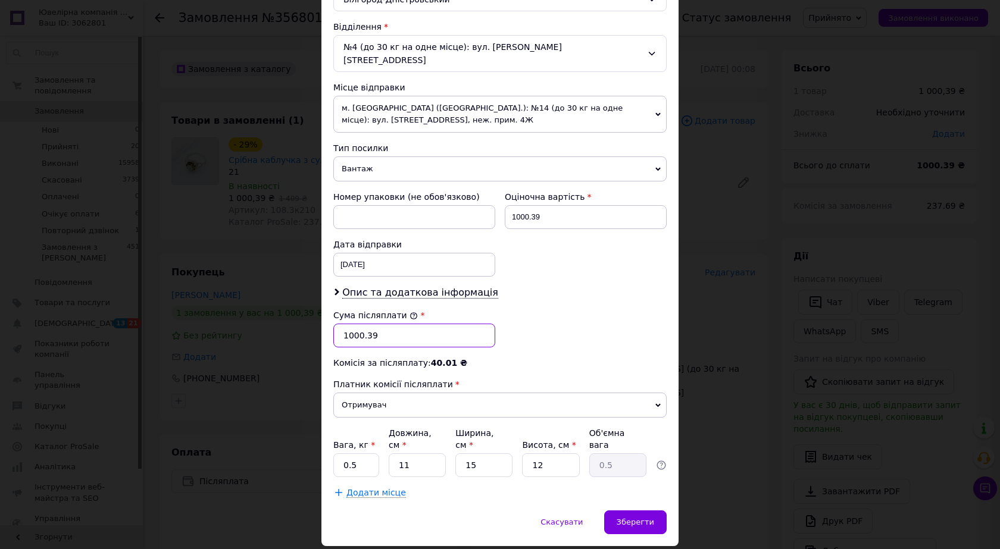
click at [348, 324] on input "1000.39" at bounding box center [414, 336] width 162 height 24
type input "900"
click at [649, 518] on span "Зберегти" at bounding box center [634, 522] width 37 height 9
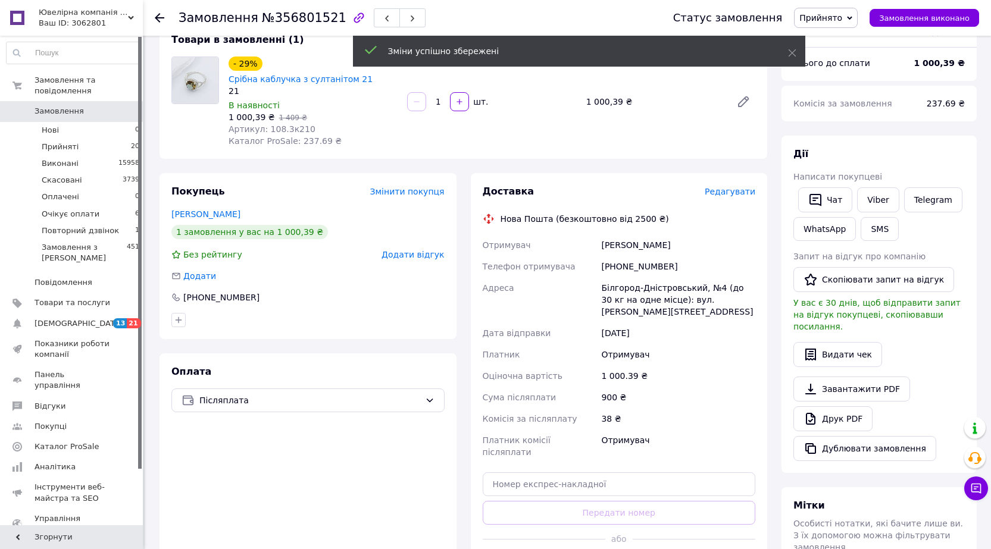
scroll to position [119, 0]
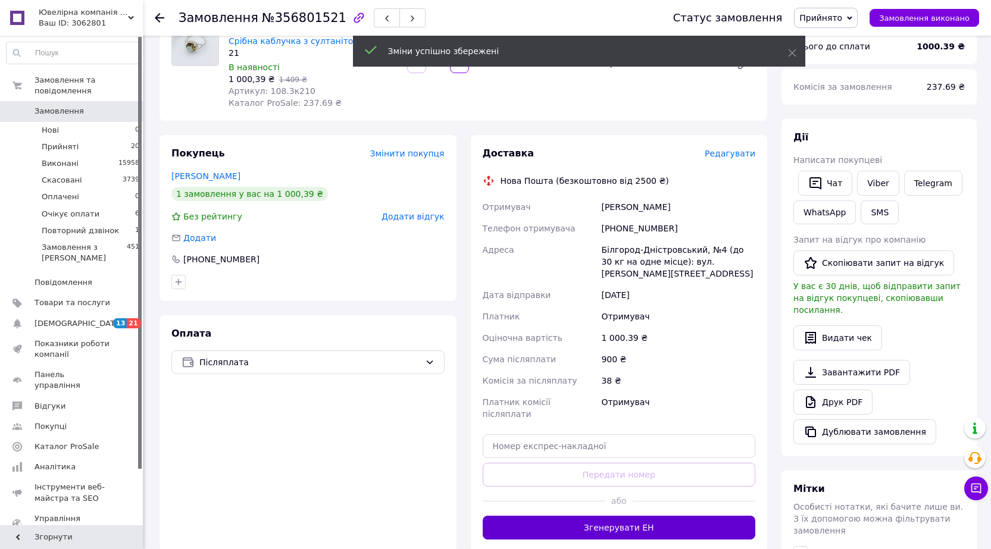
click at [585, 516] on button "Згенерувати ЕН" at bounding box center [619, 528] width 273 height 24
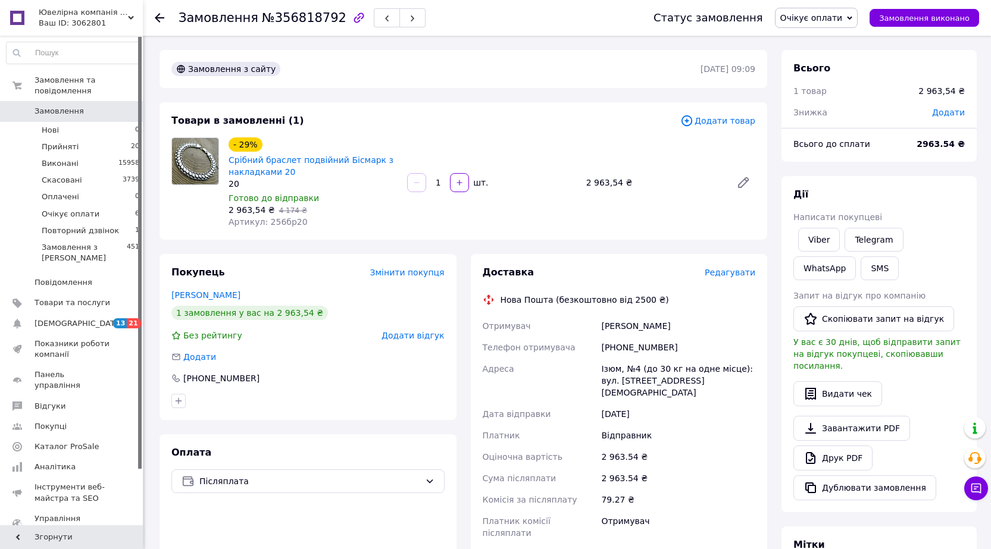
click at [824, 15] on span "Очікує оплати" at bounding box center [811, 18] width 62 height 10
click at [819, 42] on li "Прийнято" at bounding box center [819, 42] width 89 height 18
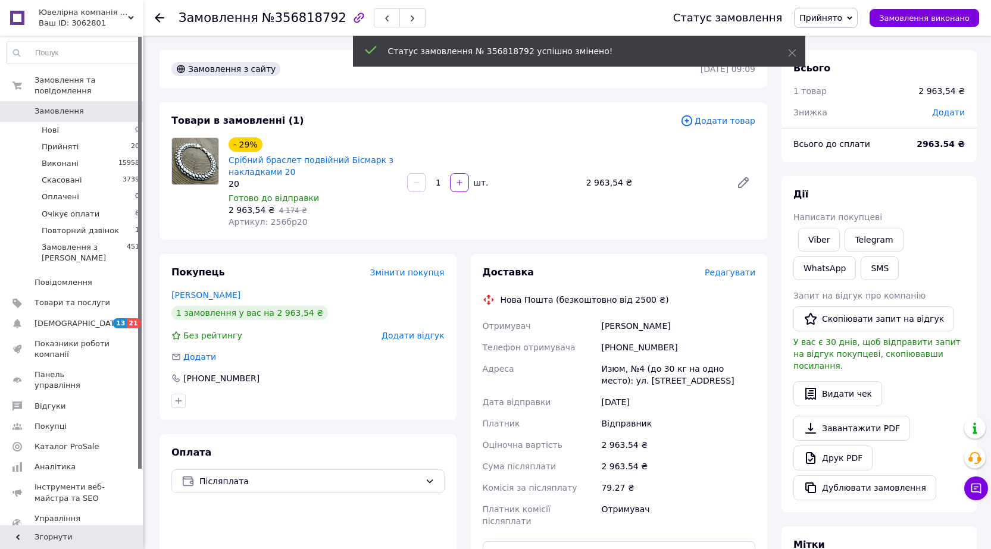
click at [729, 273] on span "Редагувати" at bounding box center [730, 273] width 51 height 10
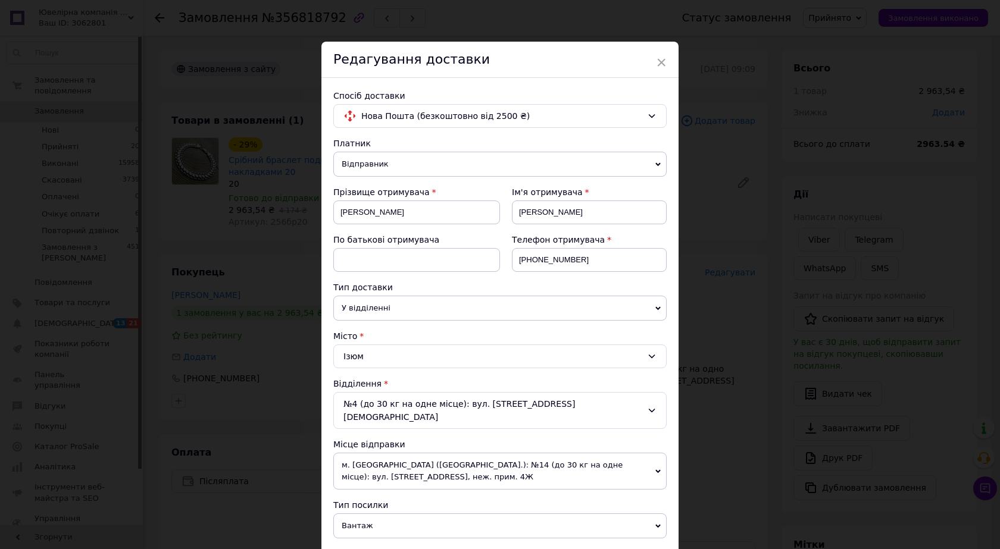
click at [405, 162] on span "Відправник" at bounding box center [499, 164] width 333 height 25
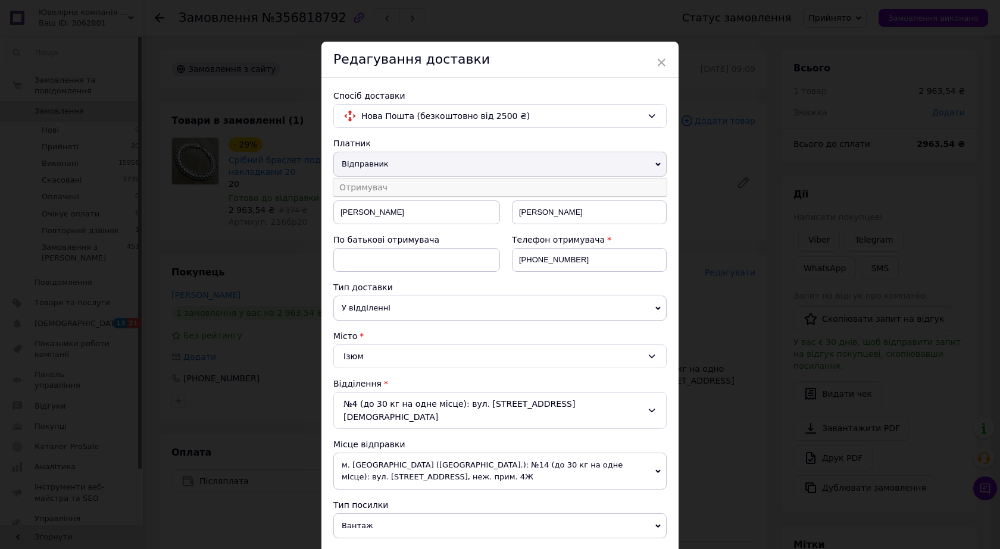
click at [412, 191] on li "Отримувач" at bounding box center [499, 188] width 333 height 18
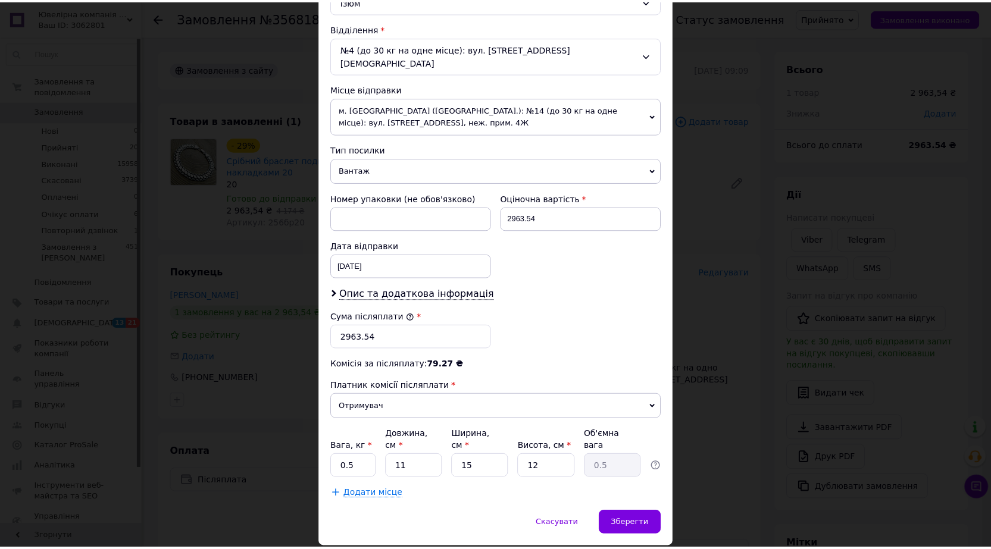
scroll to position [371, 0]
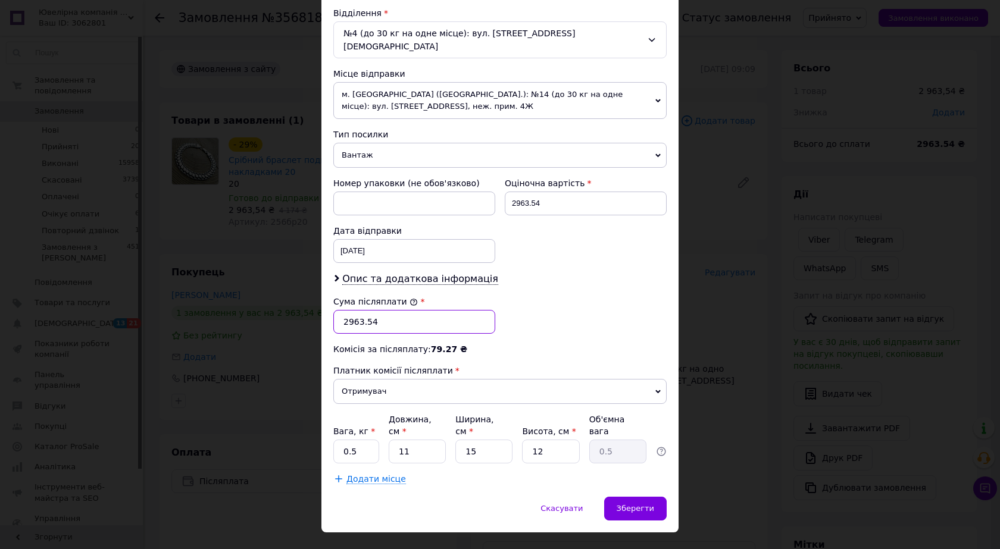
click at [352, 312] on input "2963.54" at bounding box center [414, 322] width 162 height 24
type input "2863.54"
click at [646, 497] on div "Зберегти" at bounding box center [635, 509] width 62 height 24
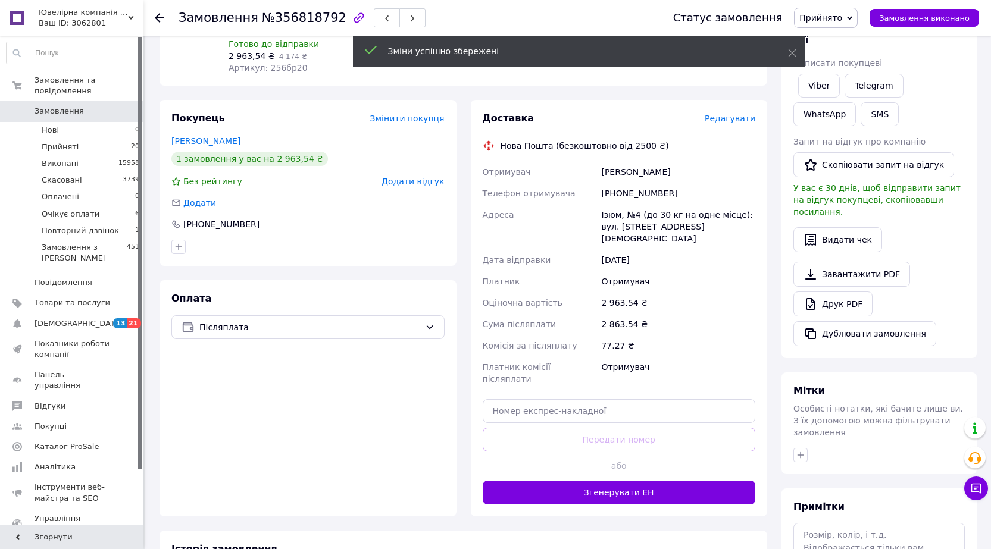
scroll to position [179, 0]
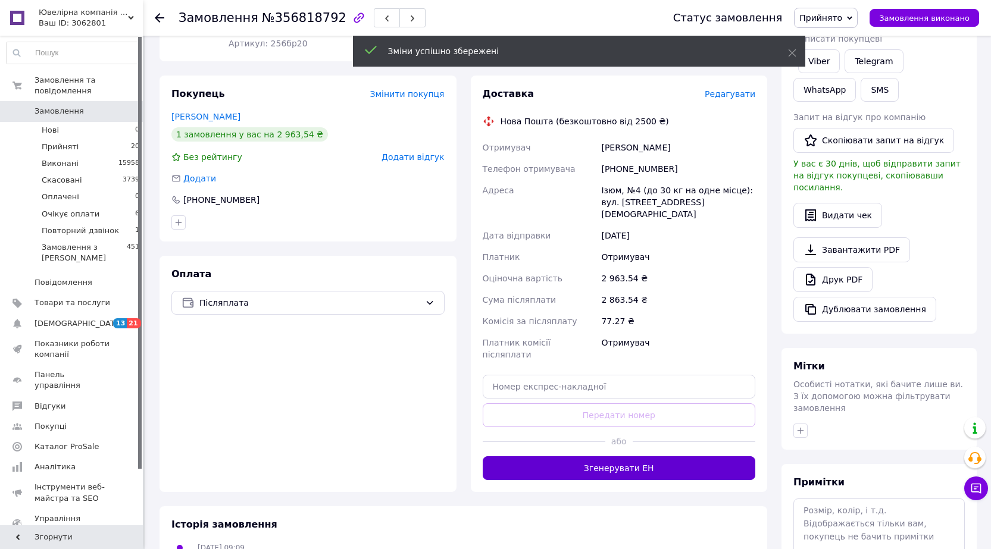
click at [594, 456] on button "Згенерувати ЕН" at bounding box center [619, 468] width 273 height 24
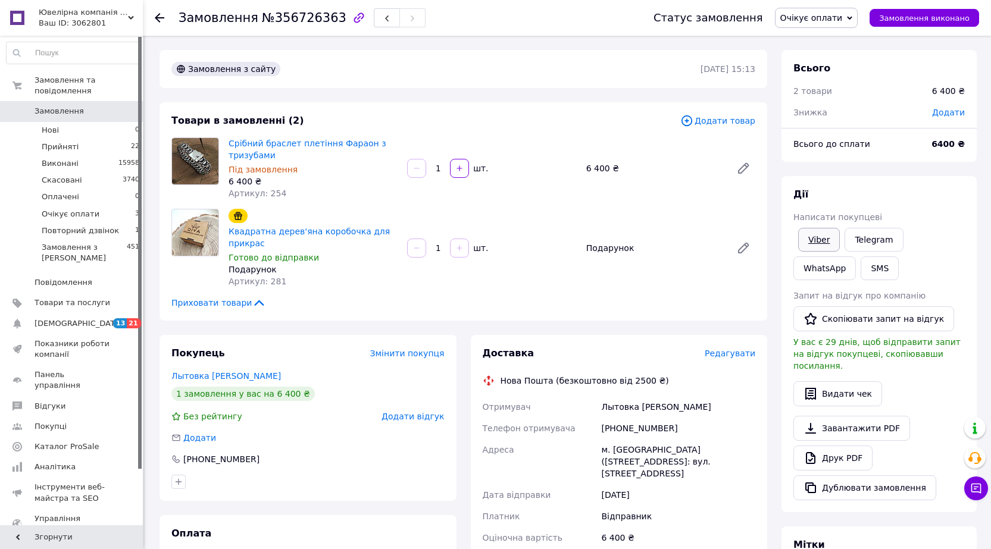
click at [824, 233] on link "Viber" at bounding box center [819, 240] width 42 height 24
drag, startPoint x: 669, startPoint y: 427, endPoint x: 641, endPoint y: 427, distance: 28.6
click at [641, 427] on div "+380990153649" at bounding box center [678, 428] width 159 height 21
drag, startPoint x: 624, startPoint y: 427, endPoint x: 615, endPoint y: 425, distance: 9.2
click at [615, 425] on div "+380990153649" at bounding box center [678, 428] width 159 height 21
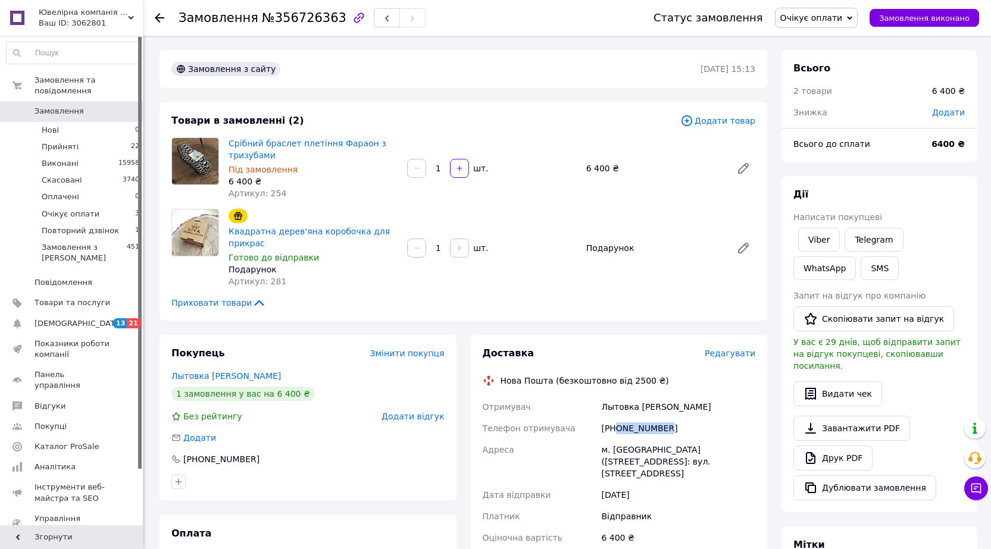
drag, startPoint x: 665, startPoint y: 429, endPoint x: 616, endPoint y: 427, distance: 48.8
click at [616, 427] on div "+380990153649" at bounding box center [678, 428] width 159 height 21
copy div "0990153649"
click at [619, 412] on div "Лытовка Руслан" at bounding box center [678, 406] width 159 height 21
click at [620, 411] on div "Лытовка Руслан" at bounding box center [678, 406] width 159 height 21
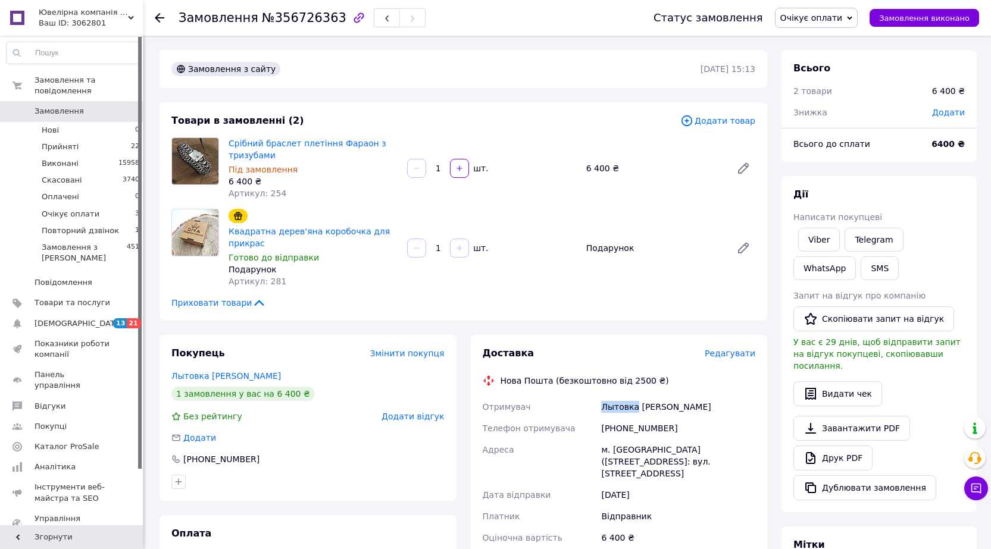
copy div "Лытовка"
click at [289, 10] on div "Замовлення №356726363" at bounding box center [302, 18] width 247 height 20
click at [289, 18] on span "№356726363" at bounding box center [304, 18] width 84 height 14
copy span "356726363"
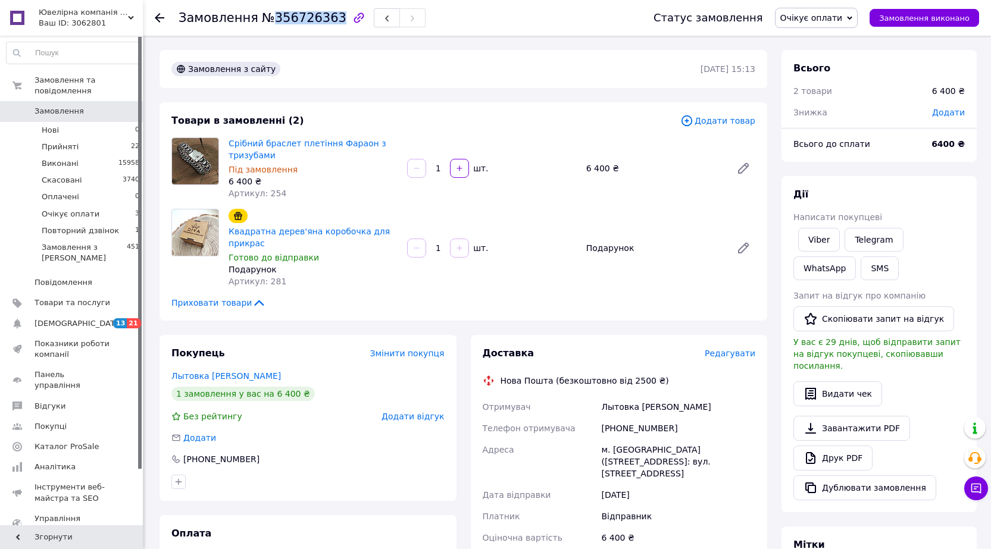
click at [825, 16] on span "Очікує оплати" at bounding box center [811, 18] width 62 height 10
click at [828, 41] on li "Прийнято" at bounding box center [819, 42] width 89 height 18
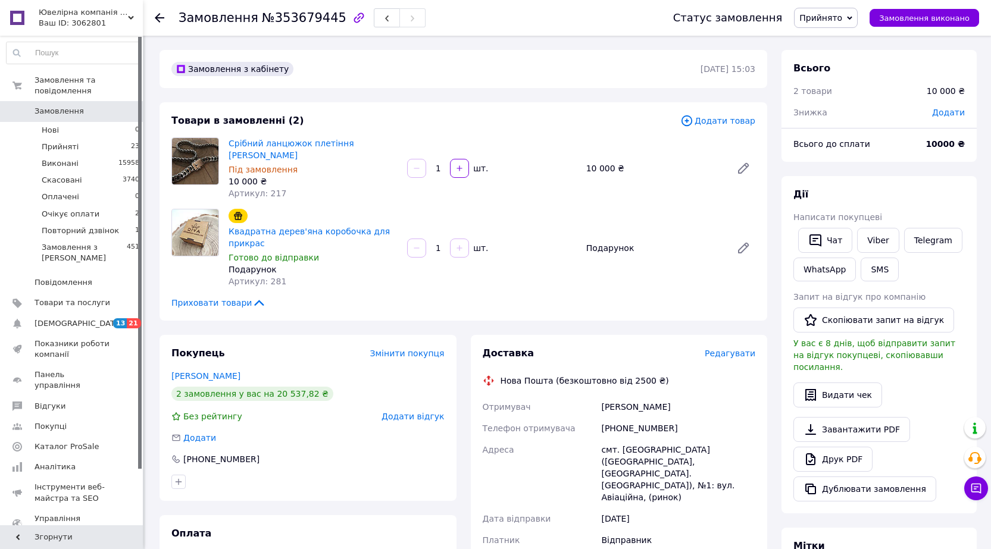
click at [730, 349] on span "Редагувати" at bounding box center [730, 354] width 51 height 10
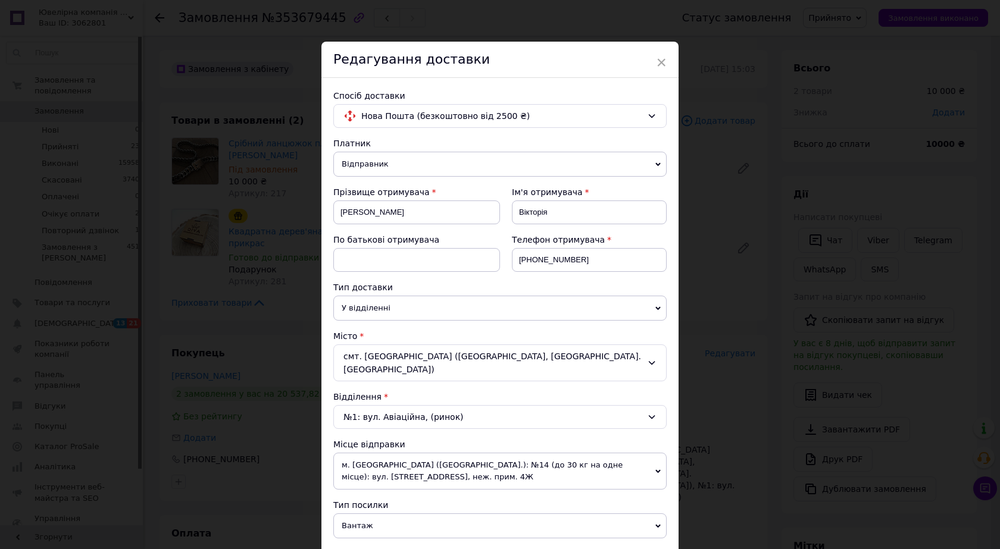
click at [347, 161] on span "Відправник" at bounding box center [499, 164] width 333 height 25
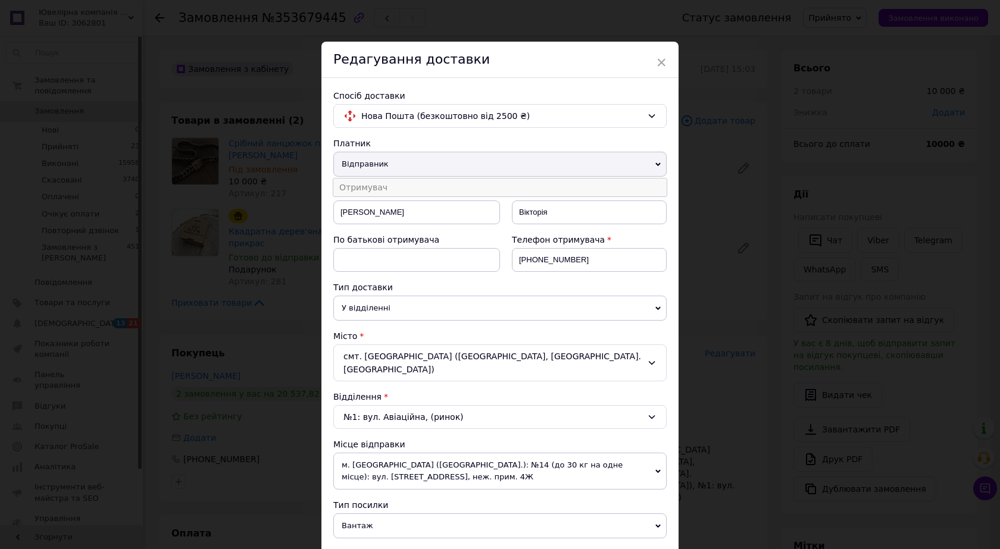
click at [356, 184] on li "Отримувач" at bounding box center [499, 188] width 333 height 18
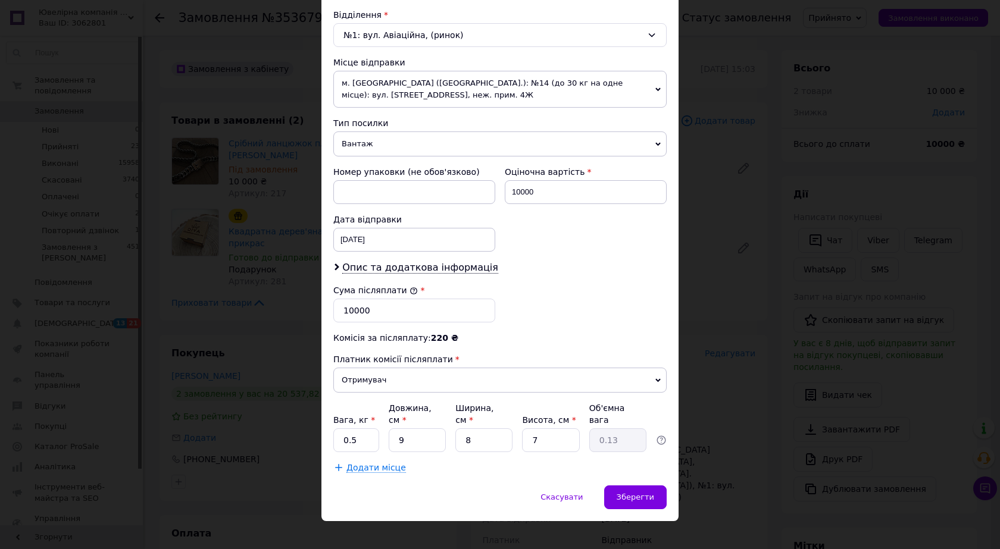
scroll to position [384, 0]
click at [345, 303] on input "10000" at bounding box center [414, 309] width 162 height 24
type input "4860"
click at [627, 491] on span "Зберегти" at bounding box center [634, 495] width 37 height 9
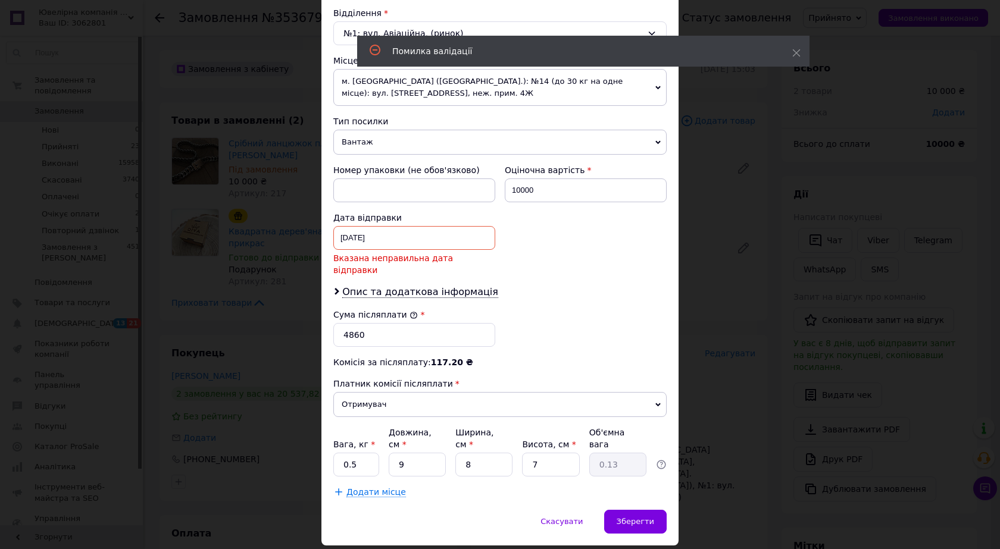
click at [389, 242] on div "21.07.2025 < 2025 > < Июль > Пн Вт Ср Чт Пт Сб Вс 30 1 2 3 4 5 6 7 8 9 10 11 12…" at bounding box center [414, 238] width 162 height 24
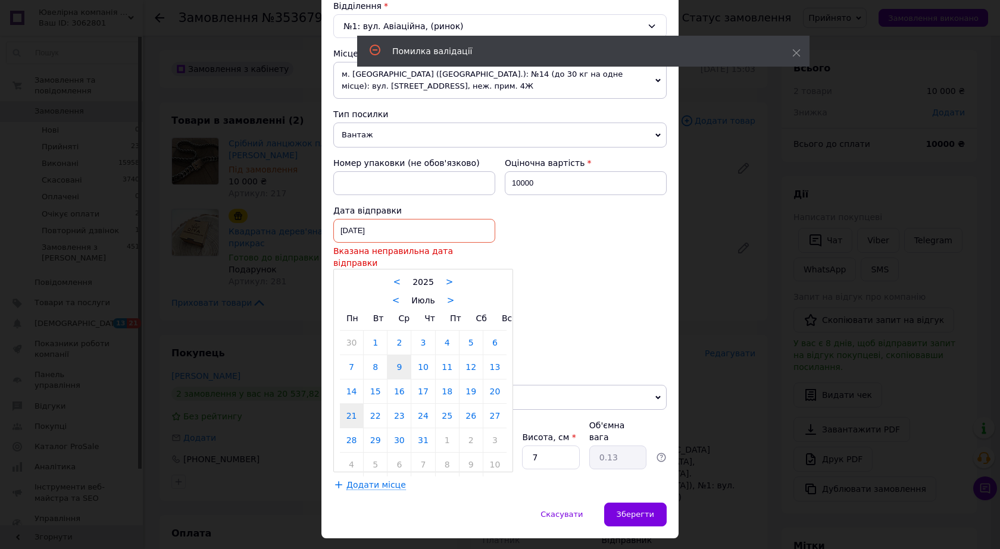
scroll to position [398, 0]
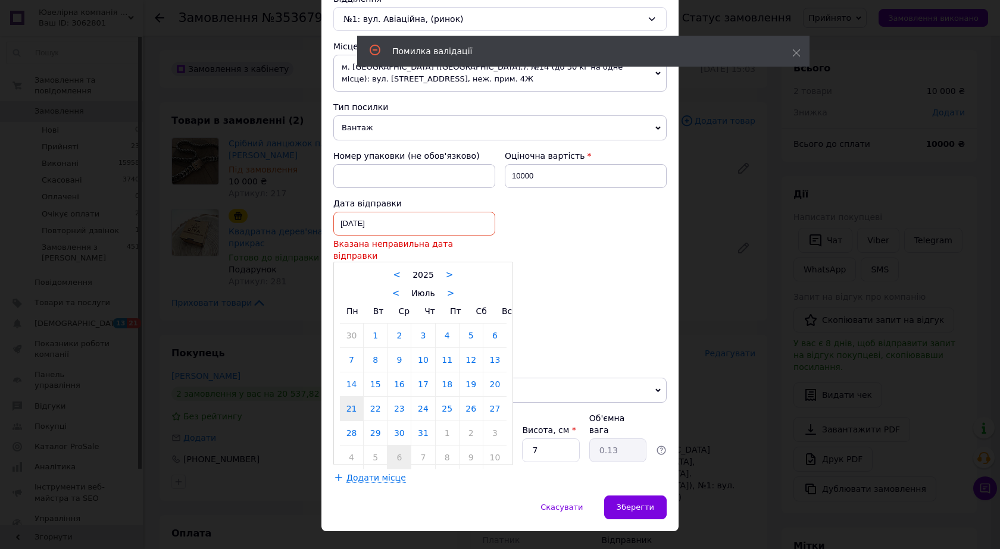
click at [397, 446] on link "6" at bounding box center [398, 458] width 23 height 24
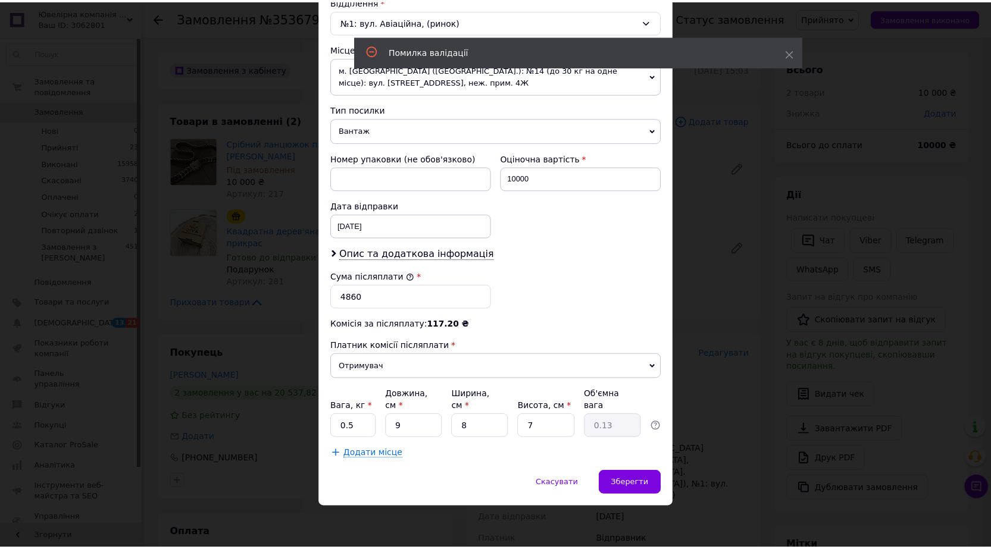
scroll to position [384, 0]
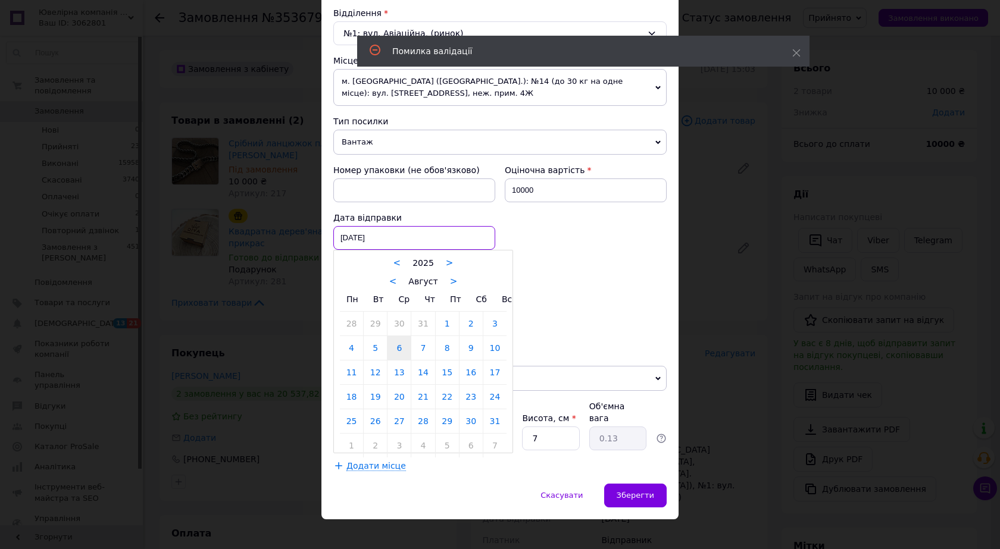
click at [385, 230] on div "06.08.2025 < 2025 > < Август > Пн Вт Ср Чт Пт Сб Вс 28 29 30 31 1 2 3 4 5 6 7 8…" at bounding box center [414, 238] width 162 height 24
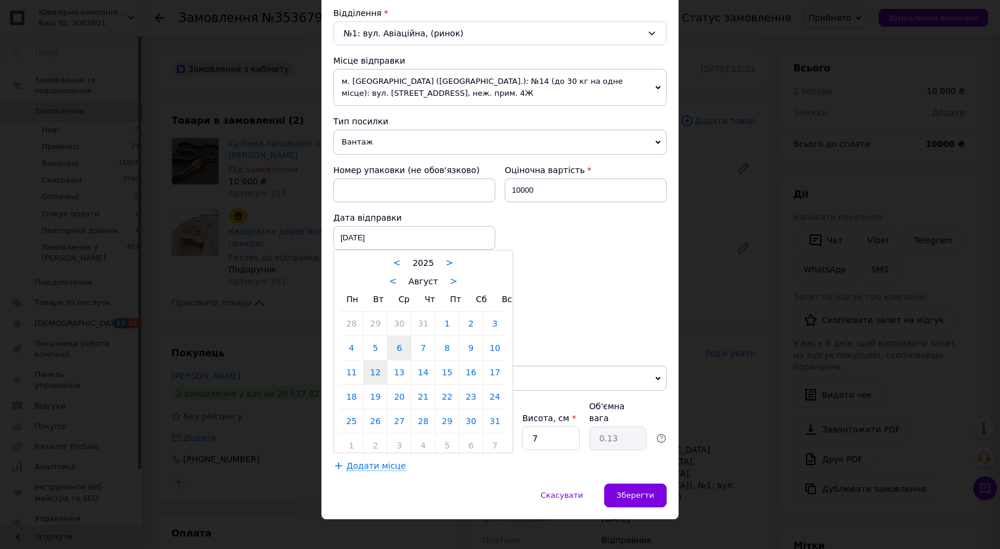
click at [375, 371] on link "12" at bounding box center [375, 373] width 23 height 24
type input "[DATE]"
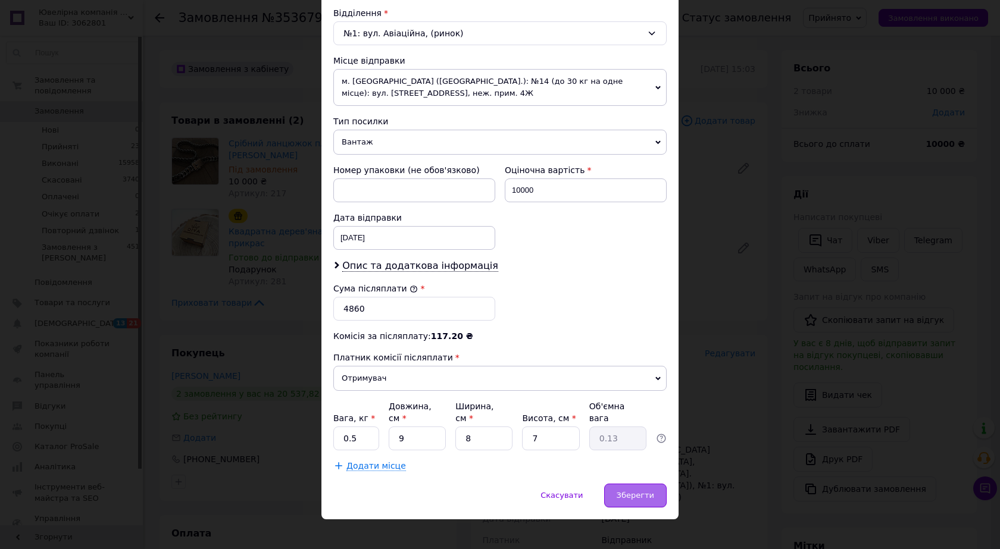
click at [632, 491] on span "Зберегти" at bounding box center [634, 495] width 37 height 9
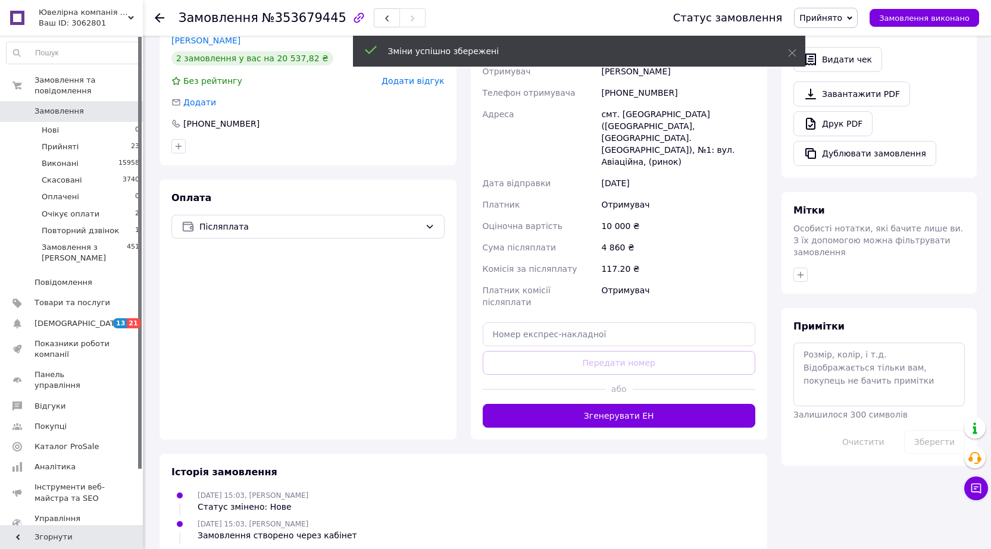
scroll to position [357, 0]
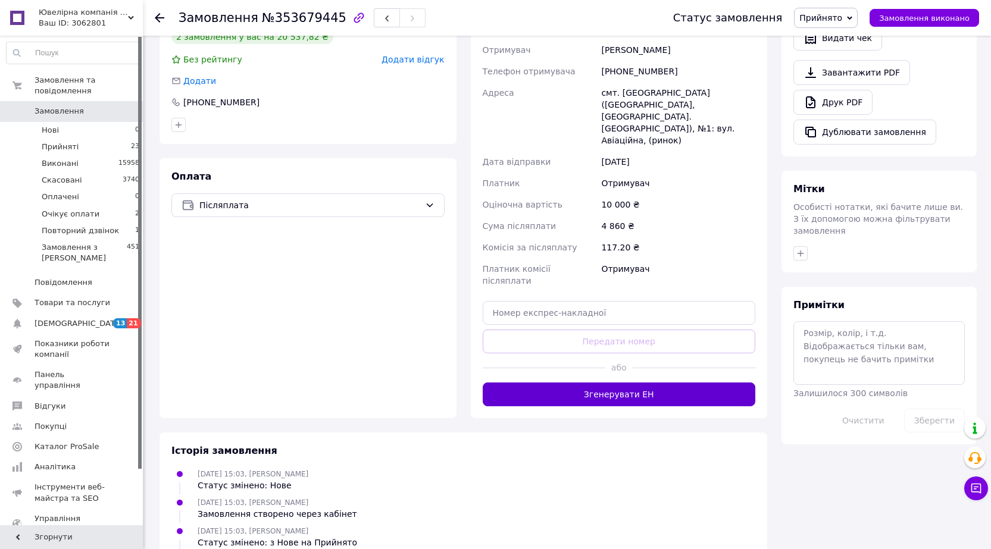
click at [605, 383] on button "Згенерувати ЕН" at bounding box center [619, 395] width 273 height 24
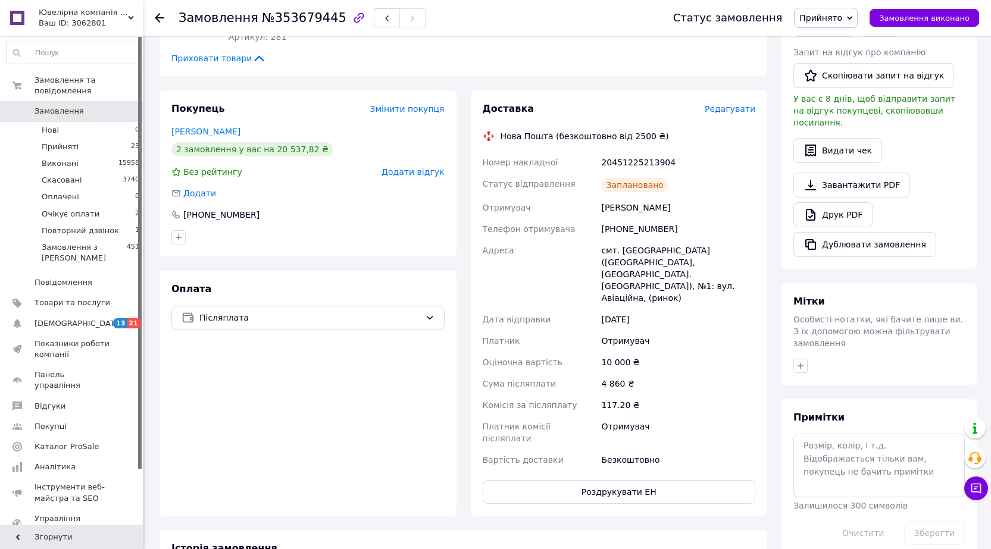
scroll to position [238, 0]
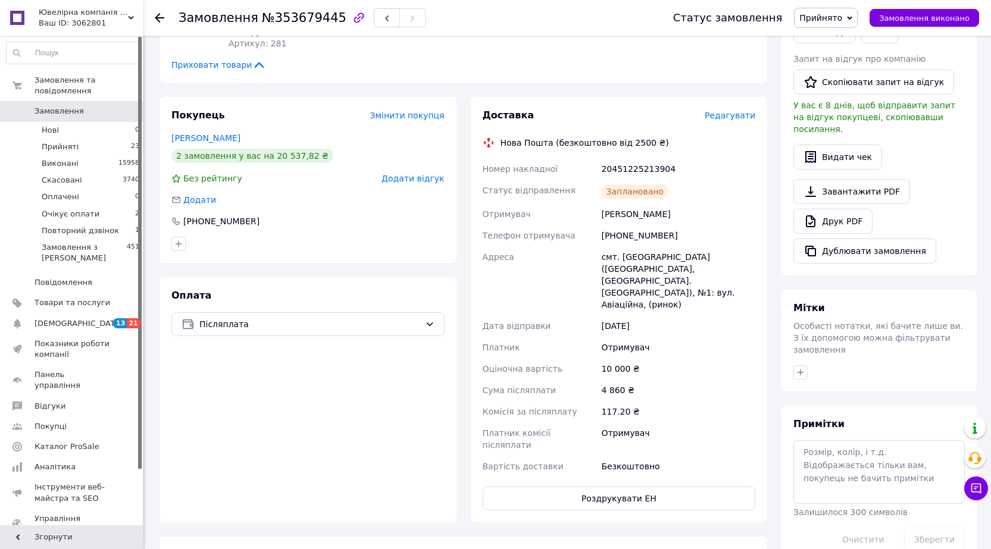
click at [631, 160] on div "20451225213904" at bounding box center [678, 168] width 159 height 21
copy div "20451225213904"
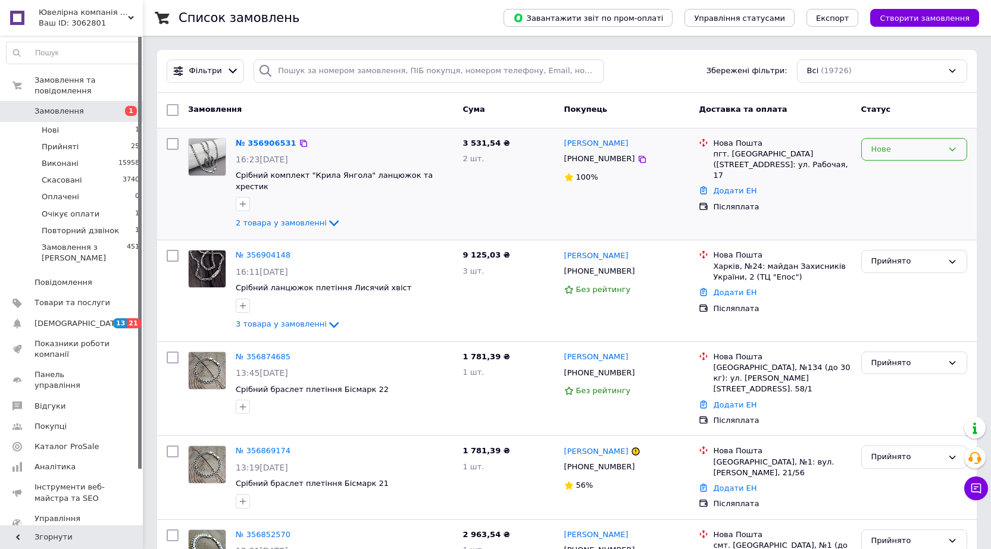
click at [892, 154] on div "Нове" at bounding box center [906, 149] width 71 height 12
click at [881, 173] on li "Прийнято" at bounding box center [914, 174] width 105 height 22
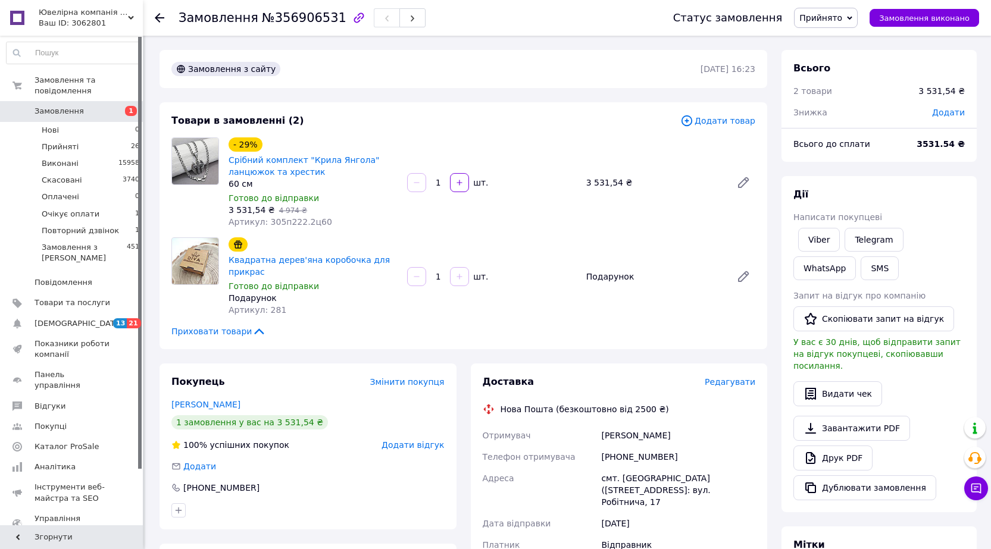
click at [234, 21] on span "Замовлення" at bounding box center [219, 18] width 80 height 14
copy h1 "Замовлення №356906531"
click at [815, 238] on link "Viber" at bounding box center [819, 240] width 42 height 24
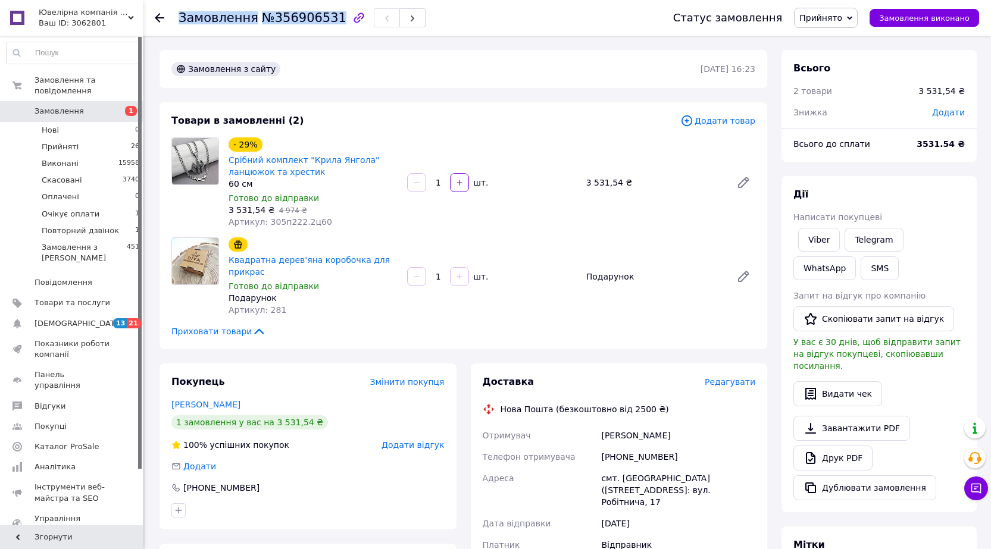
click at [841, 14] on span "Прийнято" at bounding box center [820, 18] width 43 height 10
click at [838, 96] on li "Очікує оплати" at bounding box center [838, 95] width 89 height 18
click at [296, 222] on span "Артикул: 305п222.2ц60" at bounding box center [281, 222] width 104 height 10
copy span "305п222.2ц60"
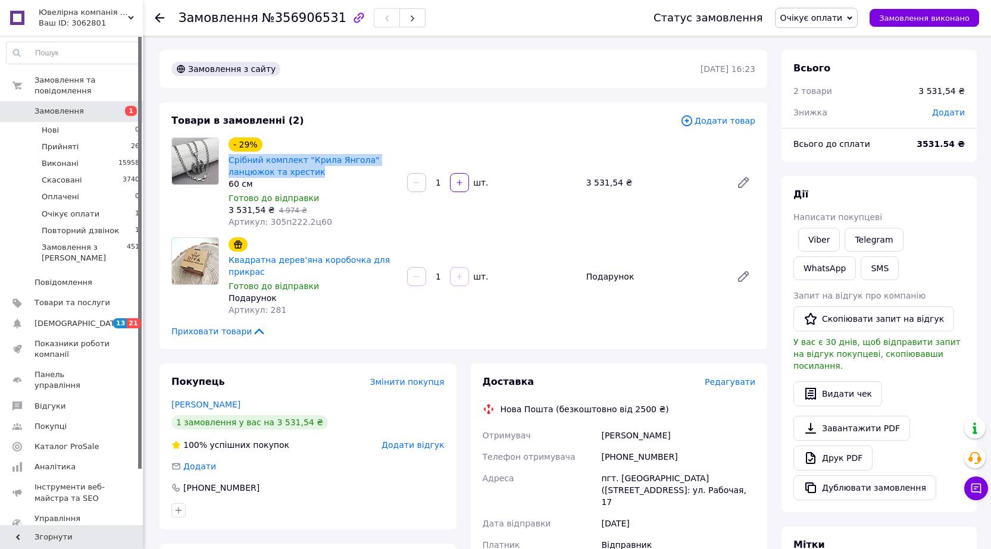
drag, startPoint x: 323, startPoint y: 171, endPoint x: 226, endPoint y: 164, distance: 97.3
click at [227, 165] on div "Срібний комплект "Крила Янгола" ланцюжок та хрестик" at bounding box center [312, 166] width 171 height 26
copy link "Срібний комплект "Крила Янгола" ланцюжок та хрестик"
drag, startPoint x: 594, startPoint y: 434, endPoint x: 668, endPoint y: 441, distance: 74.1
click at [668, 441] on div "Отримувач [PERSON_NAME] отримувача [PHONE_NUMBER] [GEOGRAPHIC_DATA] пгт. [GEOGR…" at bounding box center [619, 539] width 278 height 229
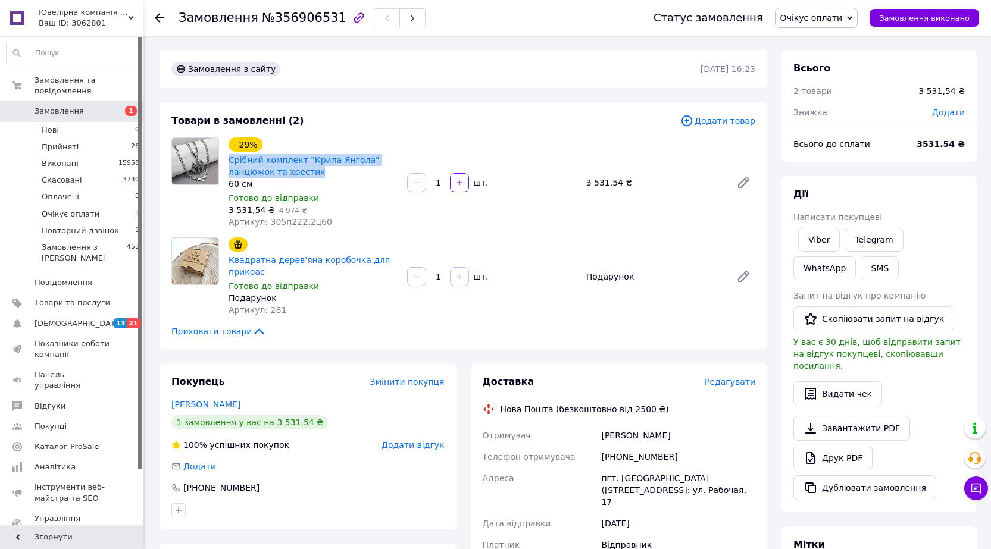
copy div "Отримувач [PERSON_NAME]"
click at [281, 16] on span "№356906531" at bounding box center [304, 18] width 84 height 14
copy span "356906531"
